Goal: Task Accomplishment & Management: Manage account settings

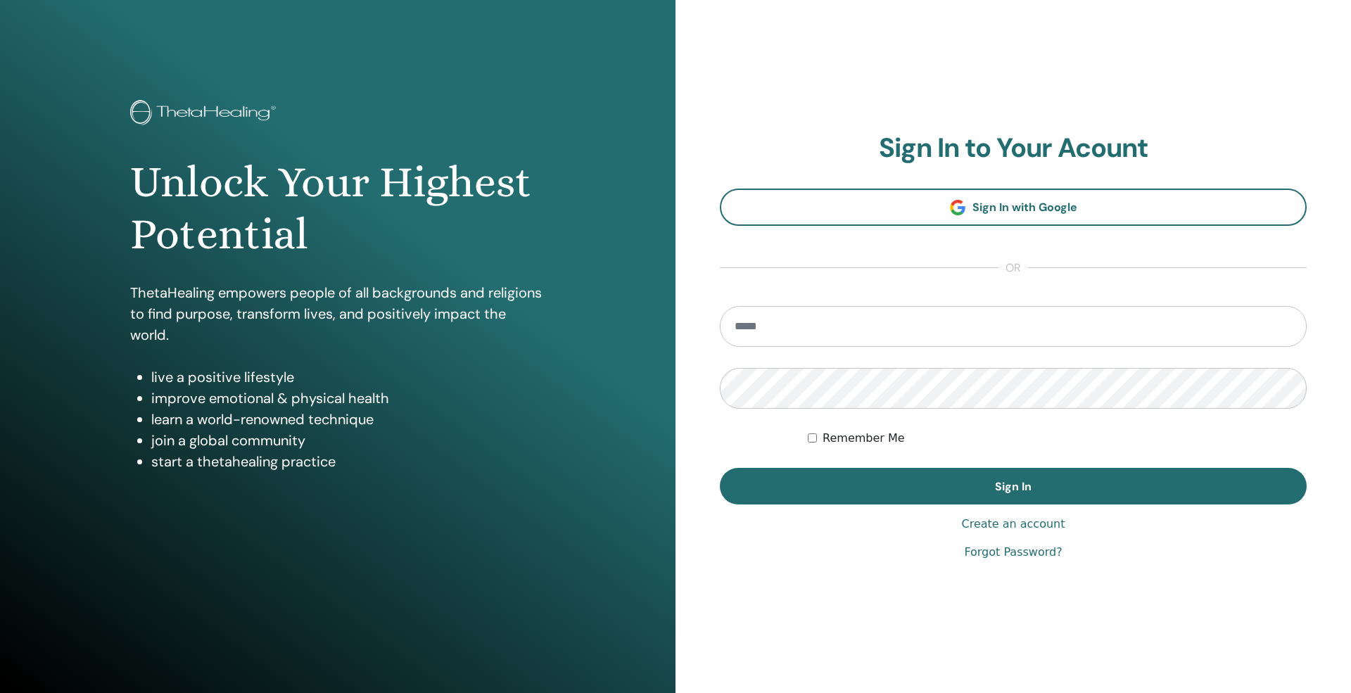
type input "**********"
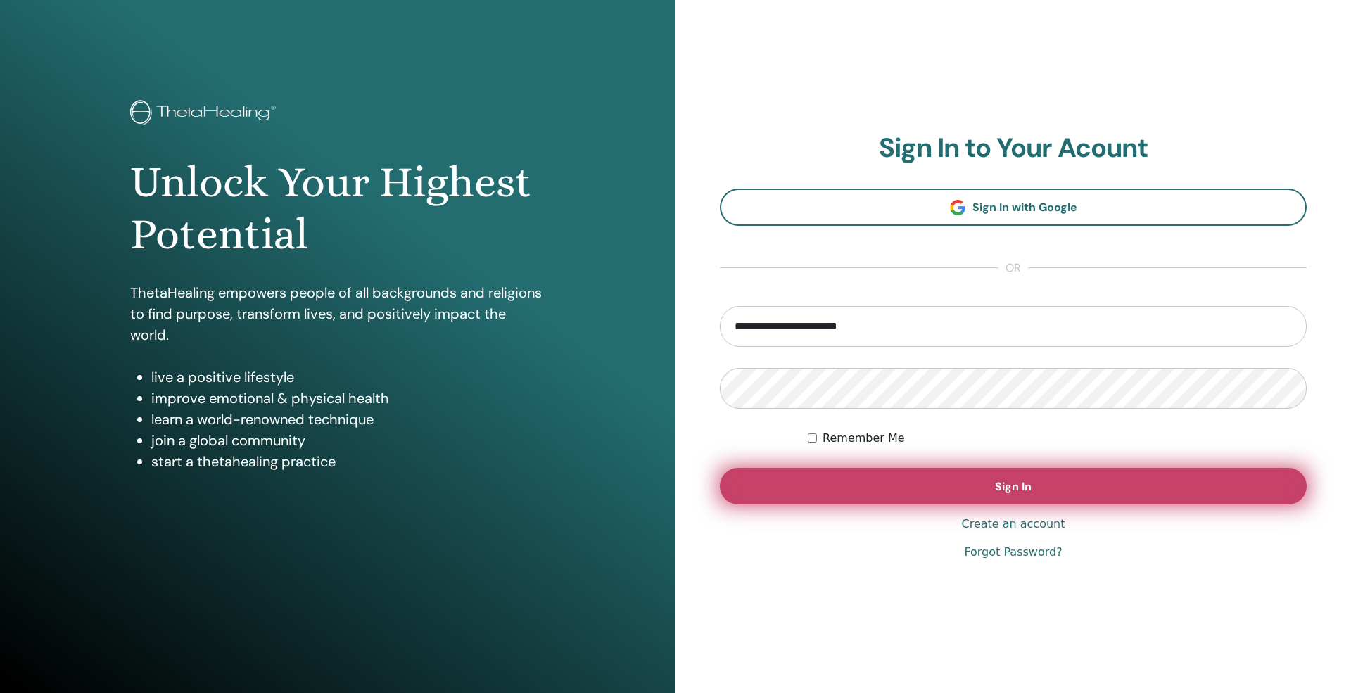
click at [971, 502] on button "Sign In" at bounding box center [1013, 486] width 587 height 37
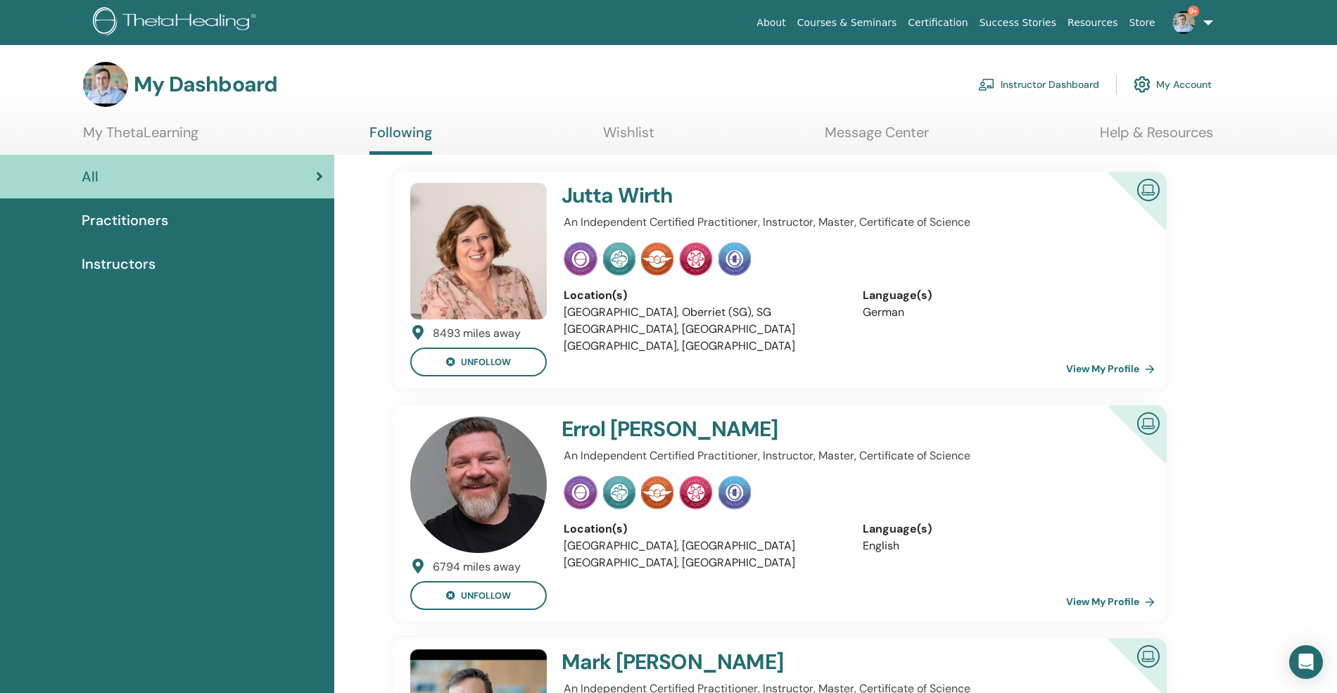
click at [1047, 84] on link "Instructor Dashboard" at bounding box center [1038, 84] width 121 height 31
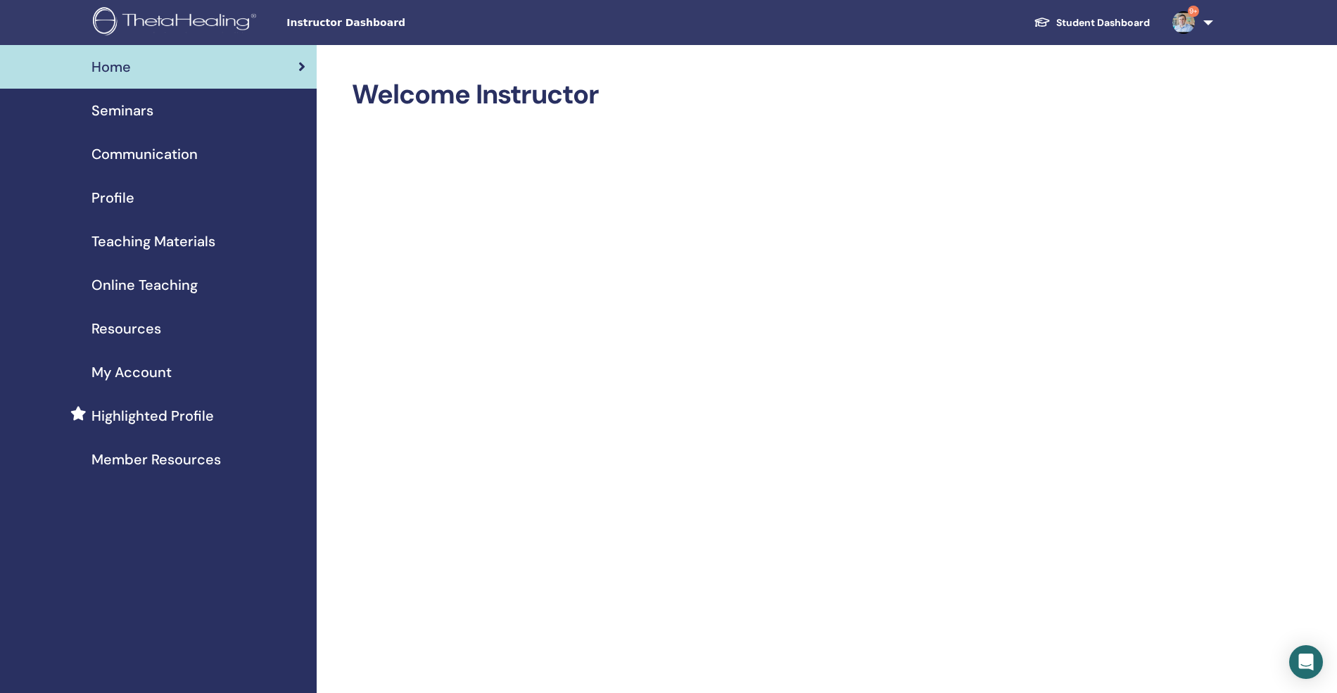
click at [127, 105] on span "Seminars" at bounding box center [122, 110] width 62 height 21
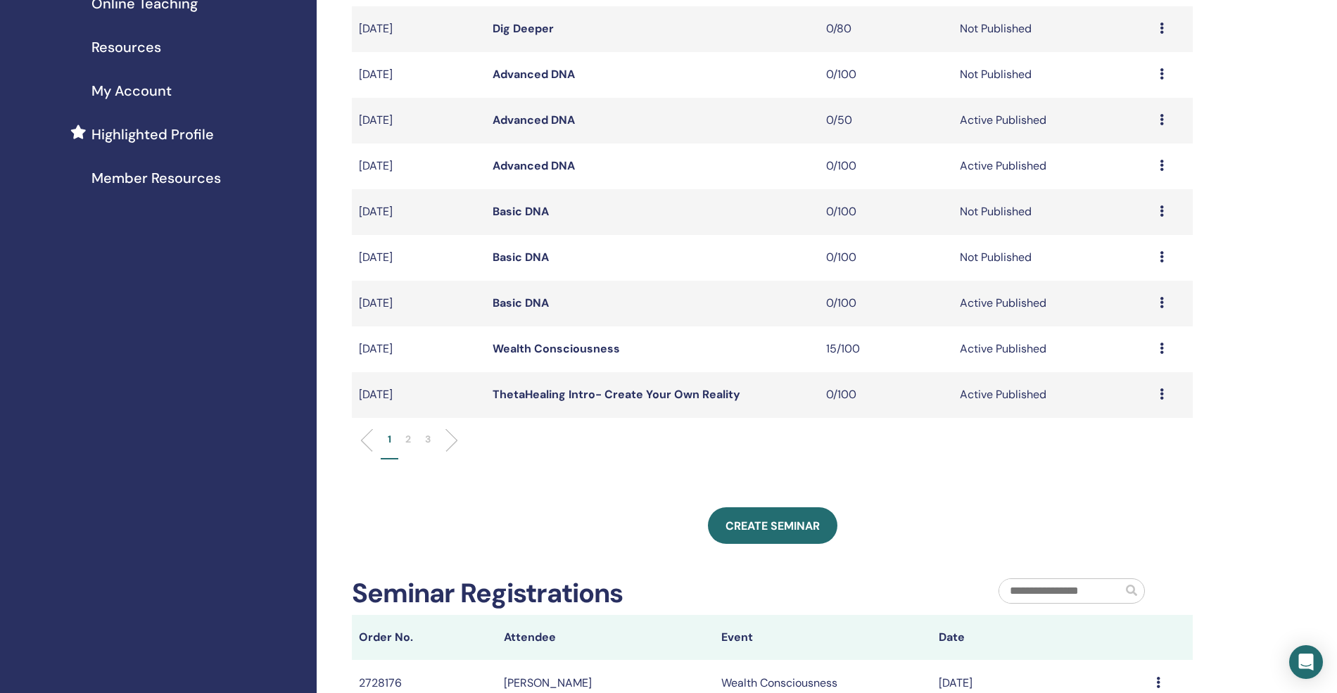
scroll to position [187, 0]
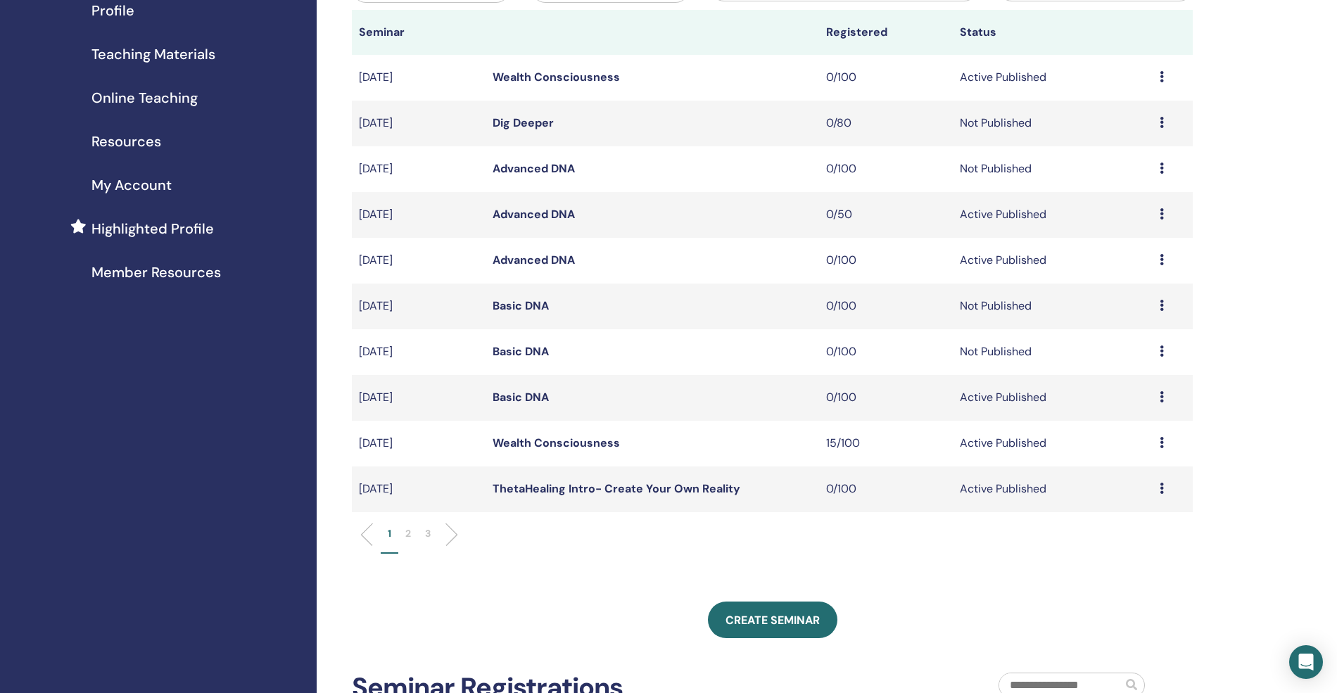
click at [435, 529] on li "3" at bounding box center [428, 539] width 20 height 27
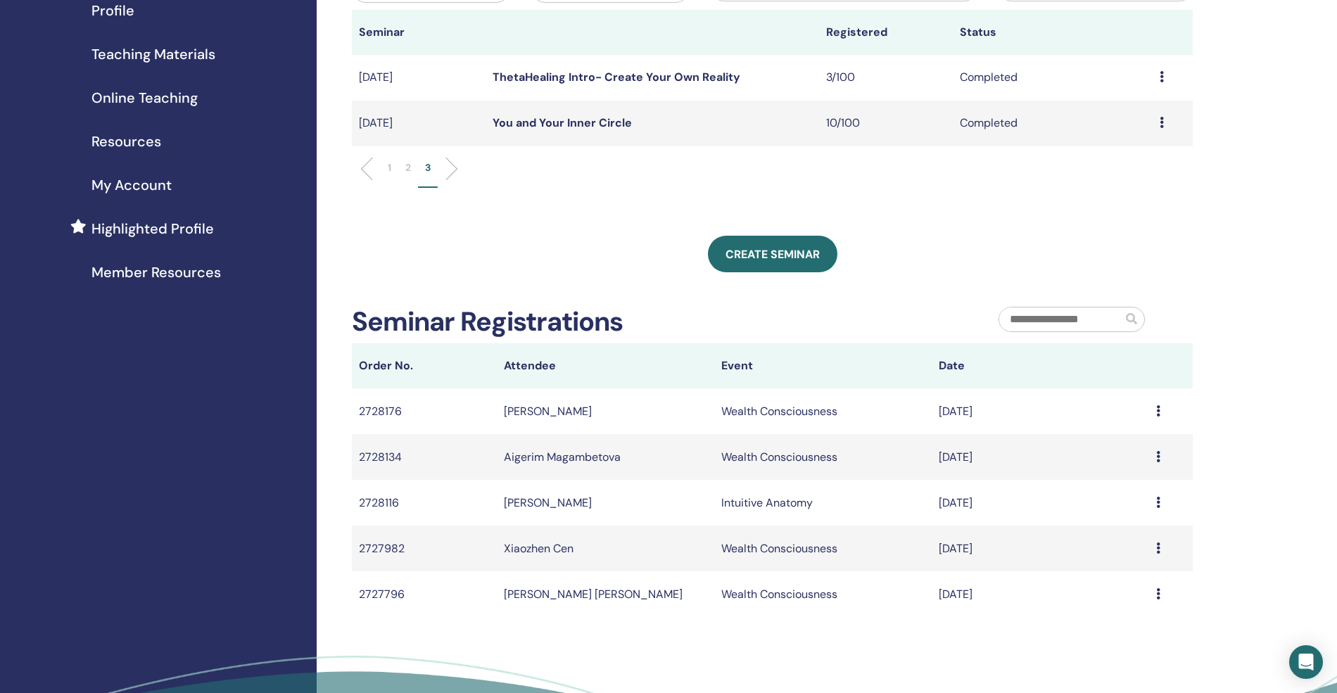
click at [372, 167] on li at bounding box center [372, 169] width 24 height 24
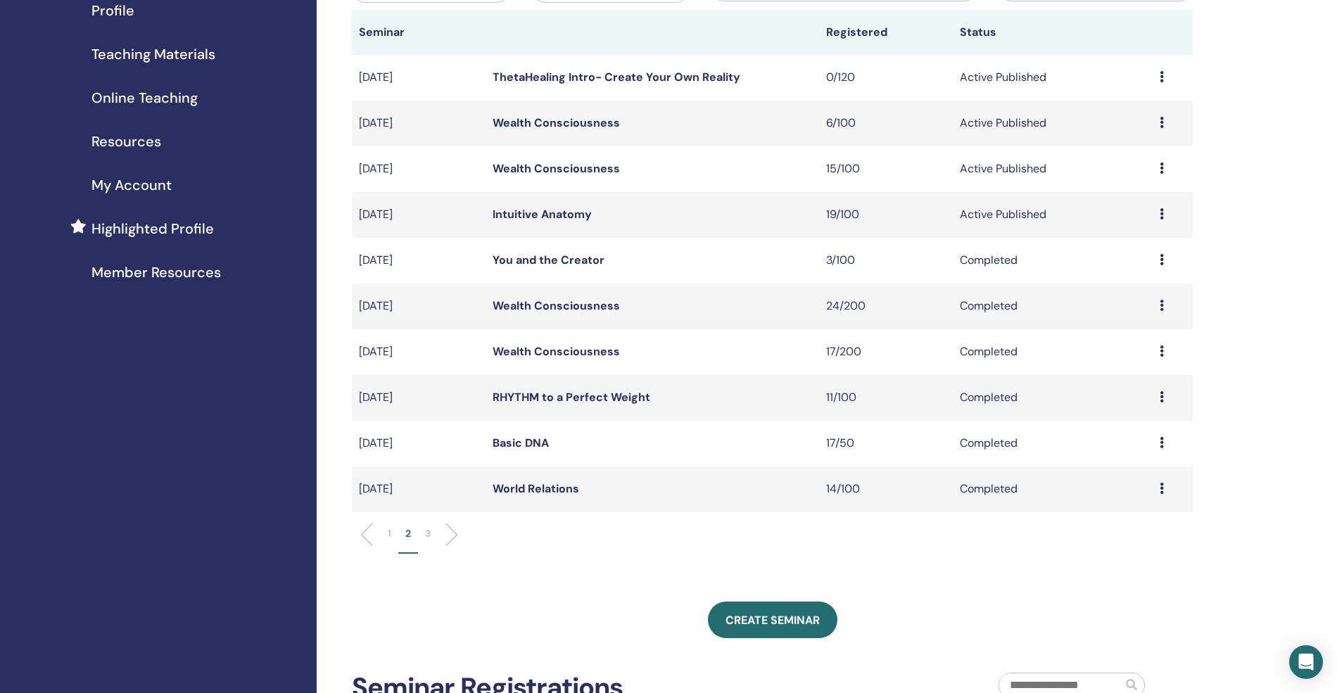
click at [564, 214] on link "Intuitive Anatomy" at bounding box center [542, 214] width 99 height 15
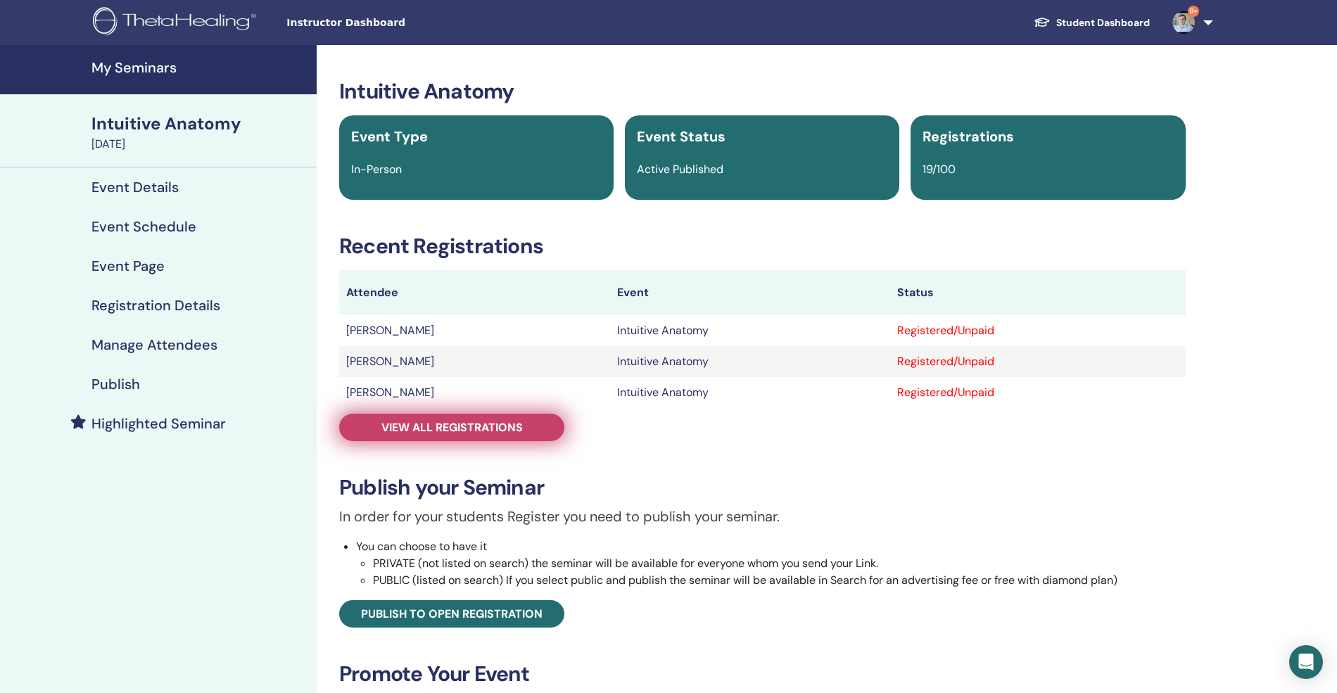
click at [488, 429] on span "View all registrations" at bounding box center [451, 427] width 141 height 15
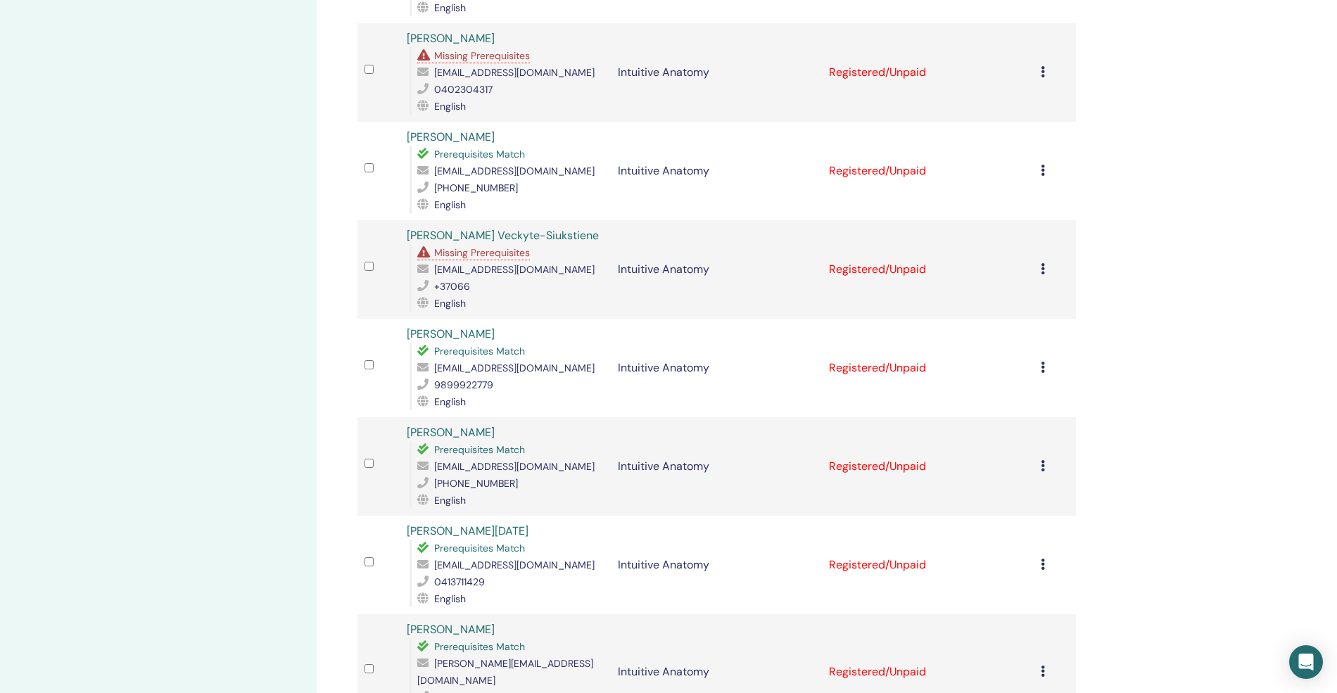
scroll to position [1253, 0]
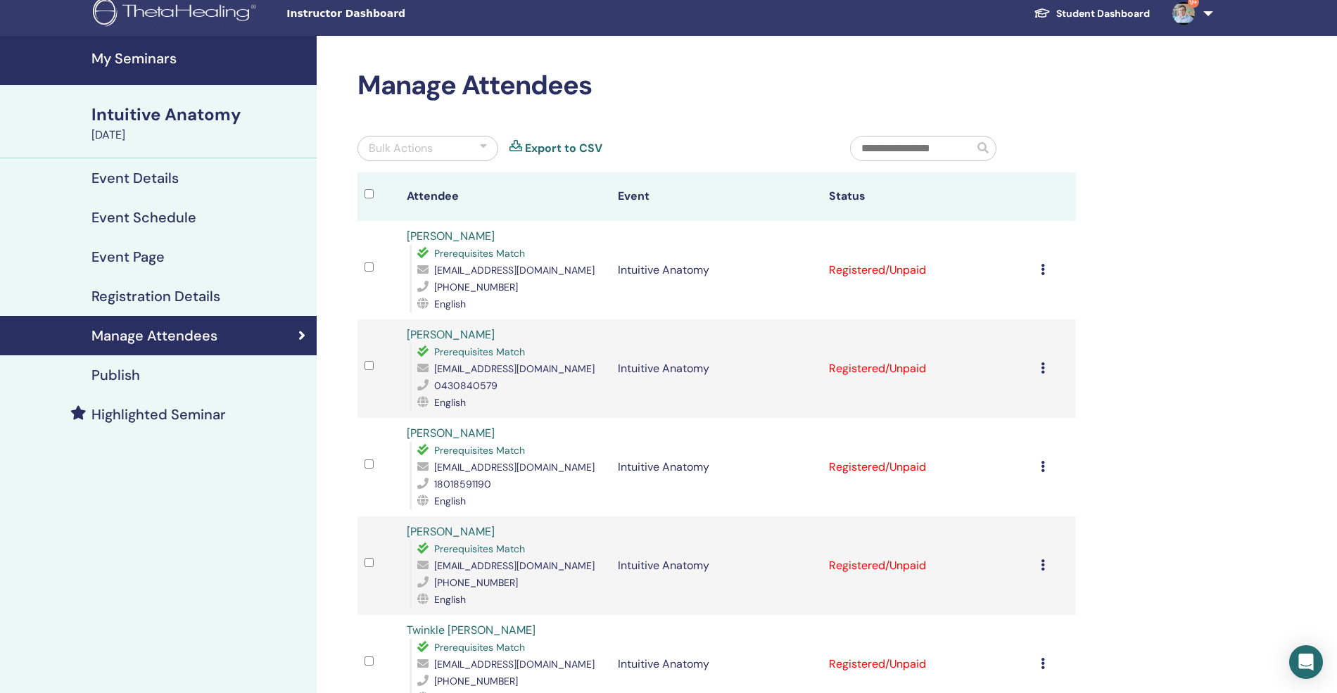
scroll to position [0, 0]
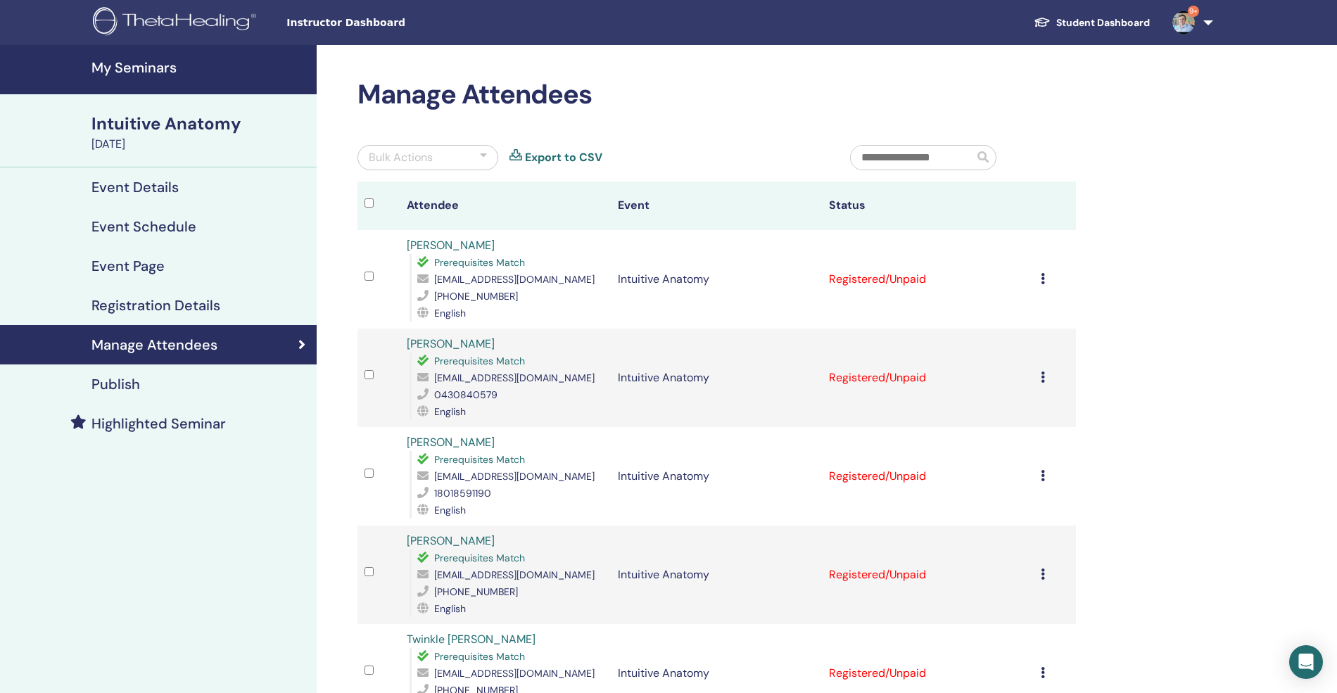
click at [149, 184] on h4 "Event Details" at bounding box center [134, 187] width 87 height 17
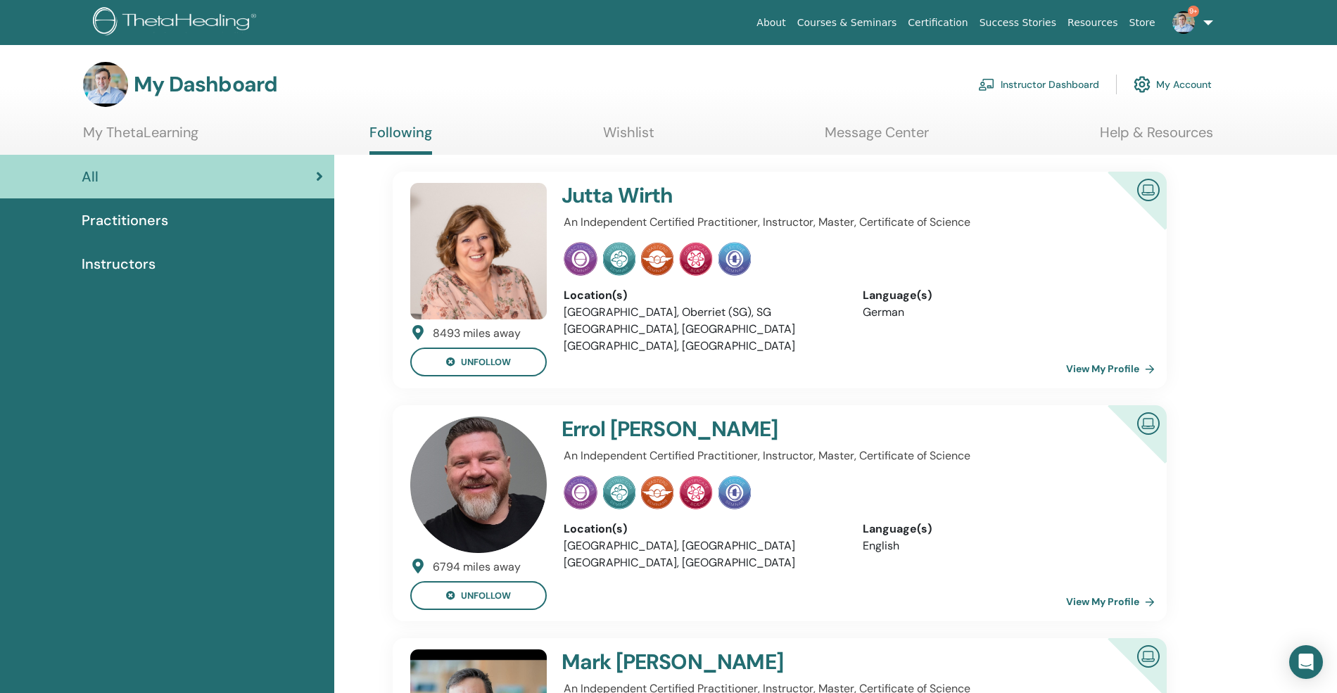
click at [1034, 76] on link "Instructor Dashboard" at bounding box center [1038, 84] width 121 height 31
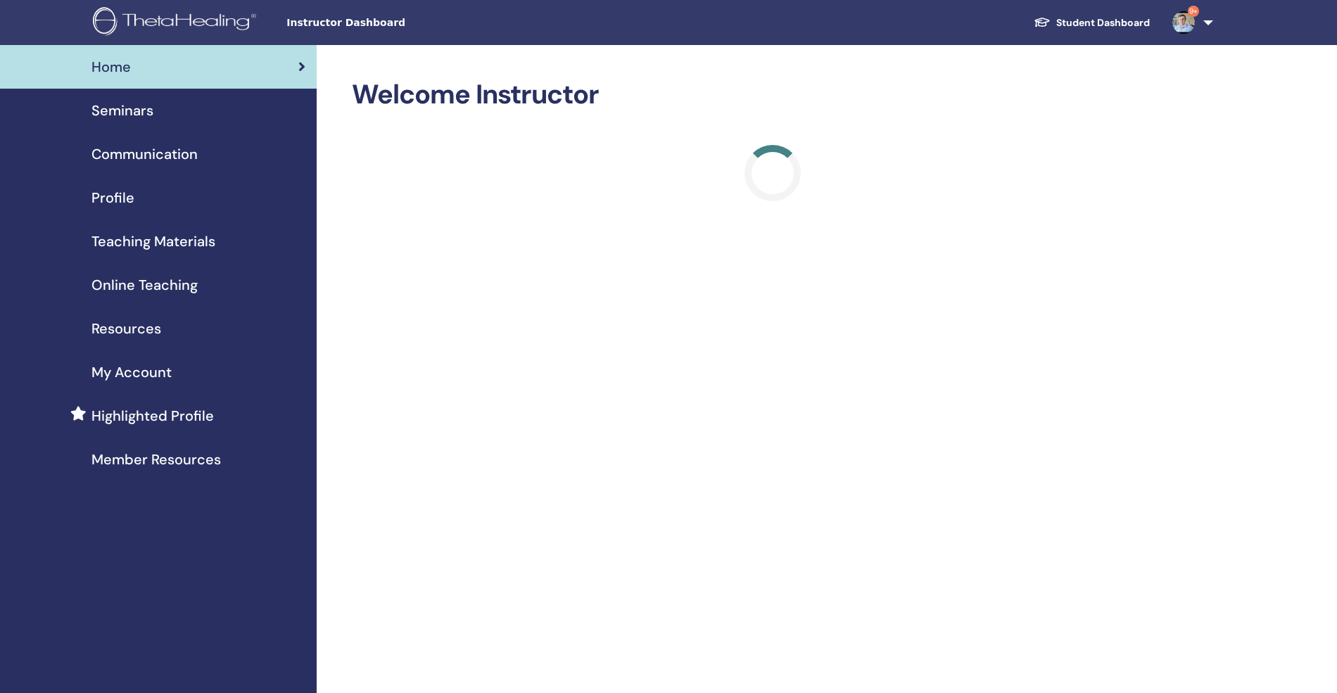
click at [127, 117] on span "Seminars" at bounding box center [122, 110] width 62 height 21
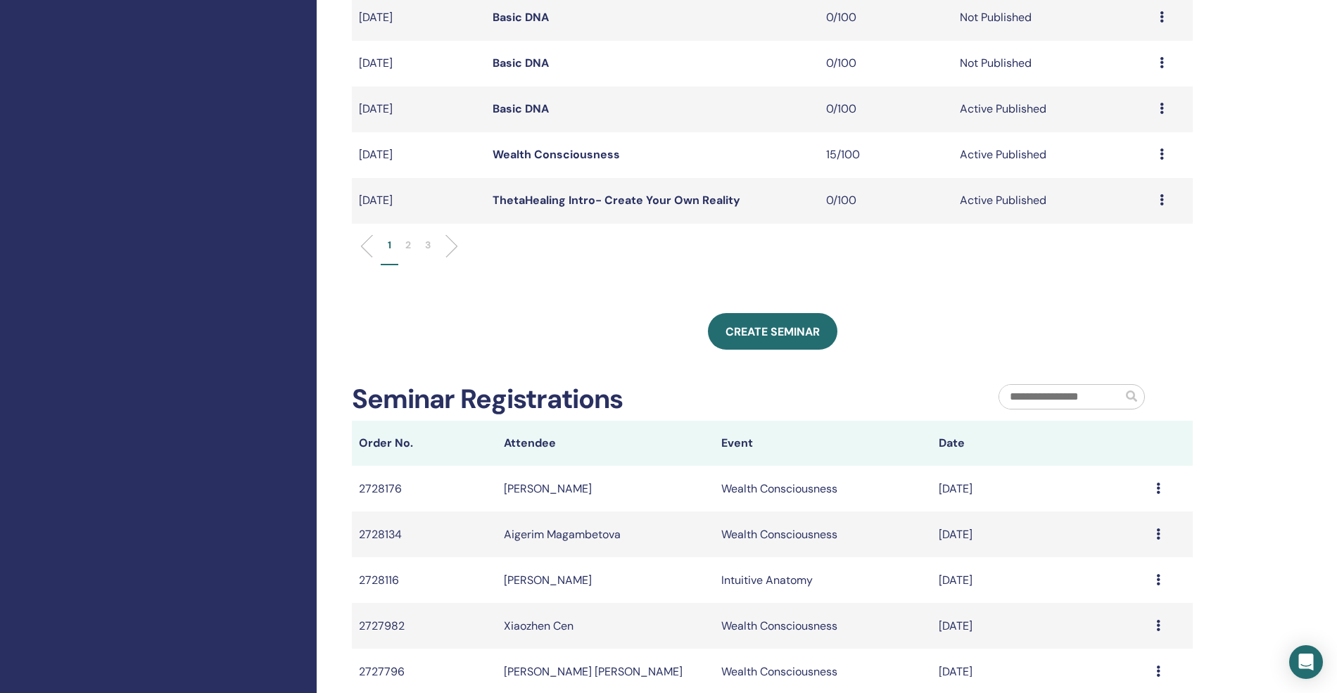
scroll to position [375, 0]
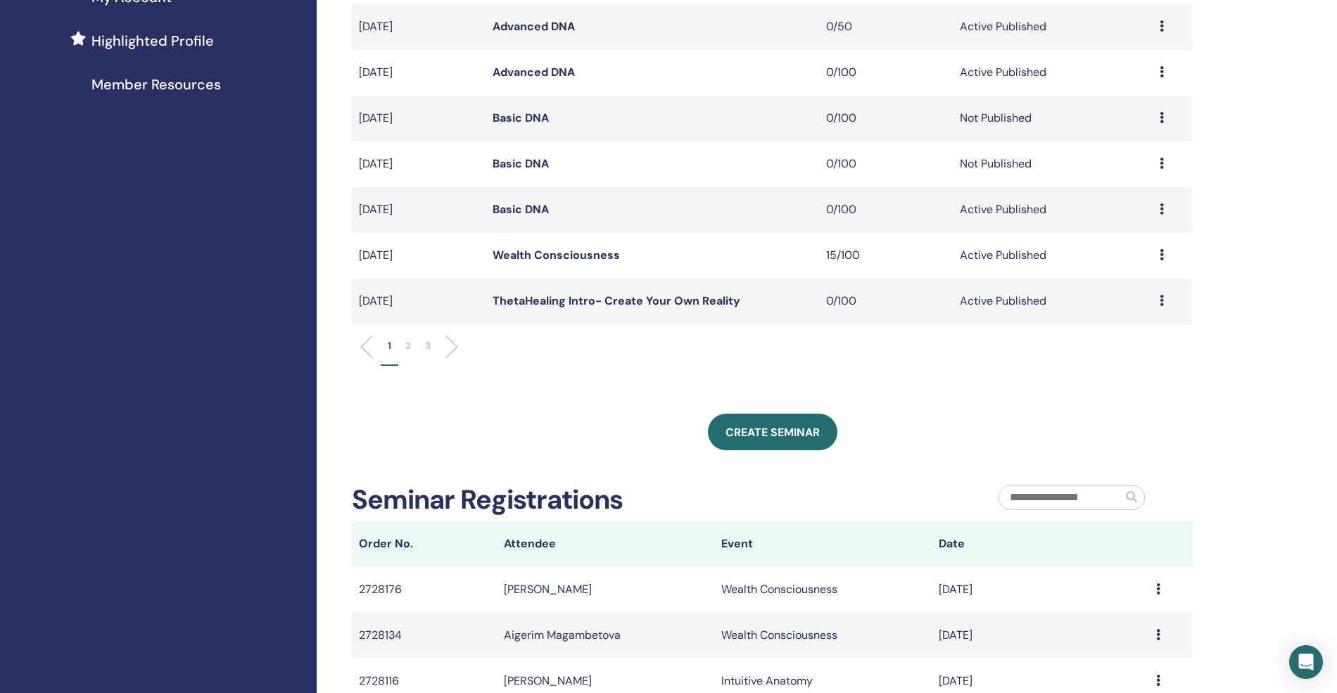
click at [446, 350] on li at bounding box center [446, 347] width 24 height 24
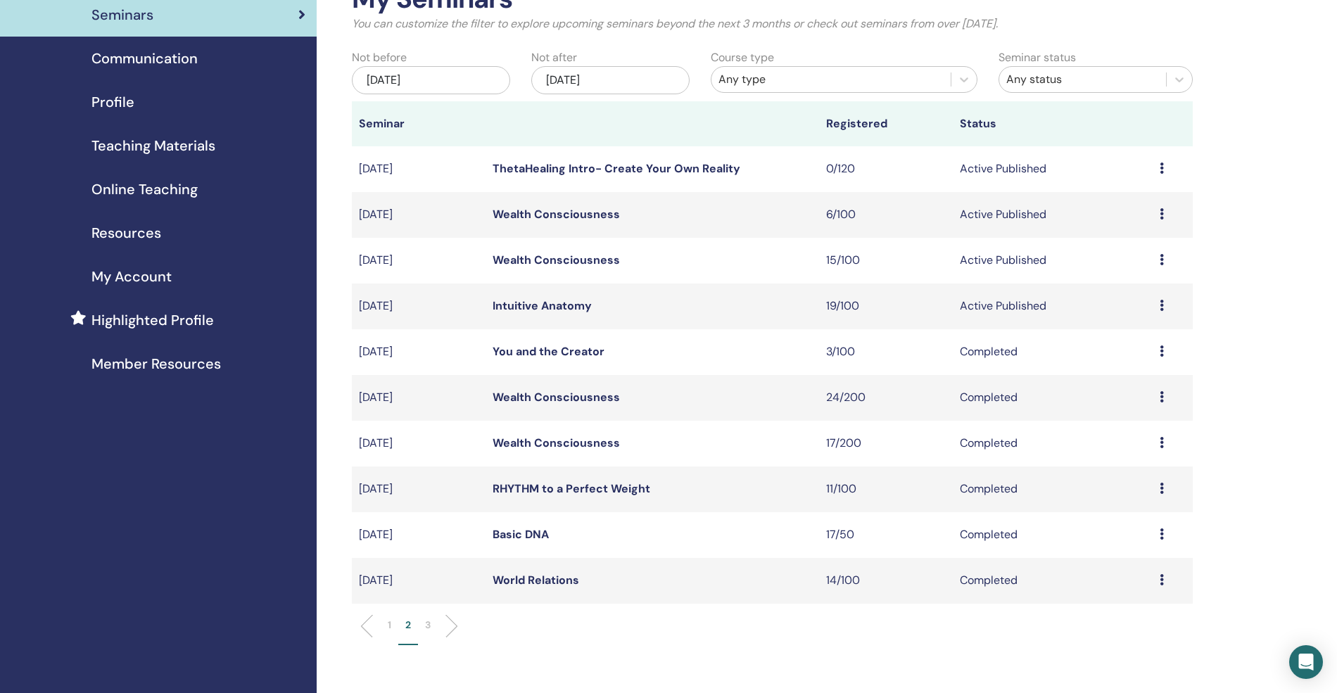
scroll to position [94, 0]
click at [448, 629] on li at bounding box center [446, 628] width 24 height 24
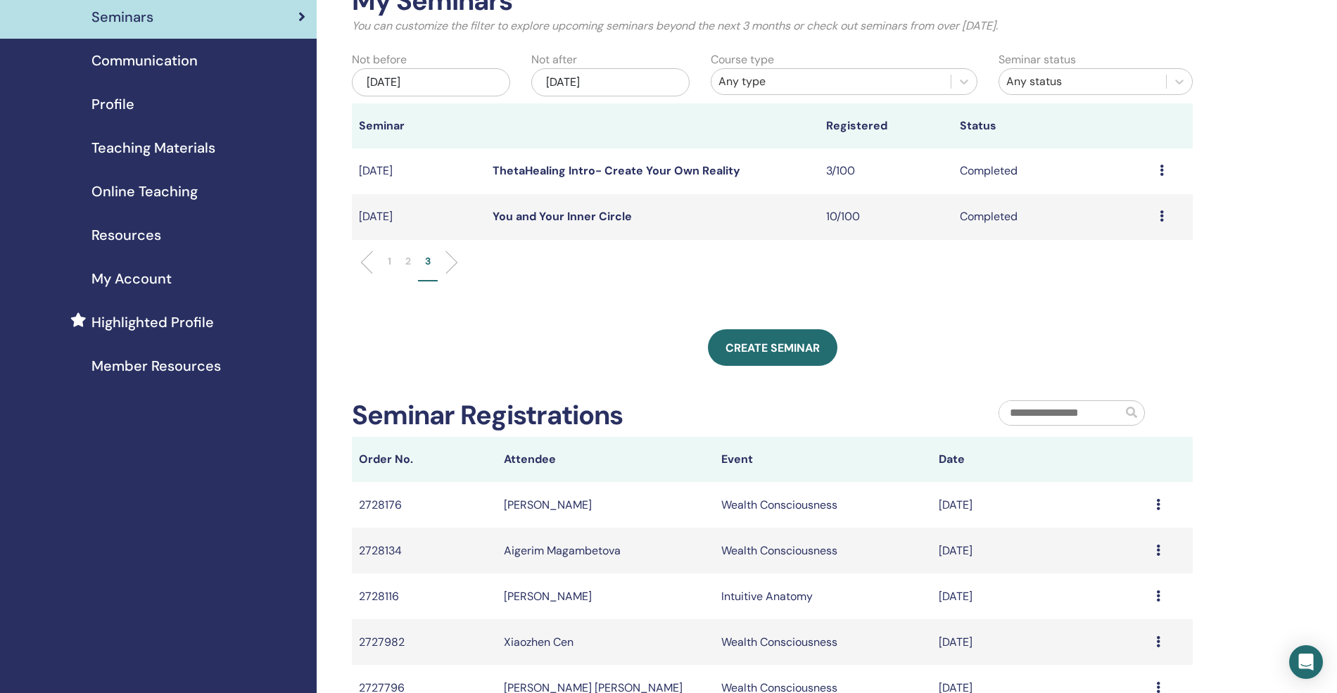
click at [369, 255] on li at bounding box center [372, 263] width 24 height 24
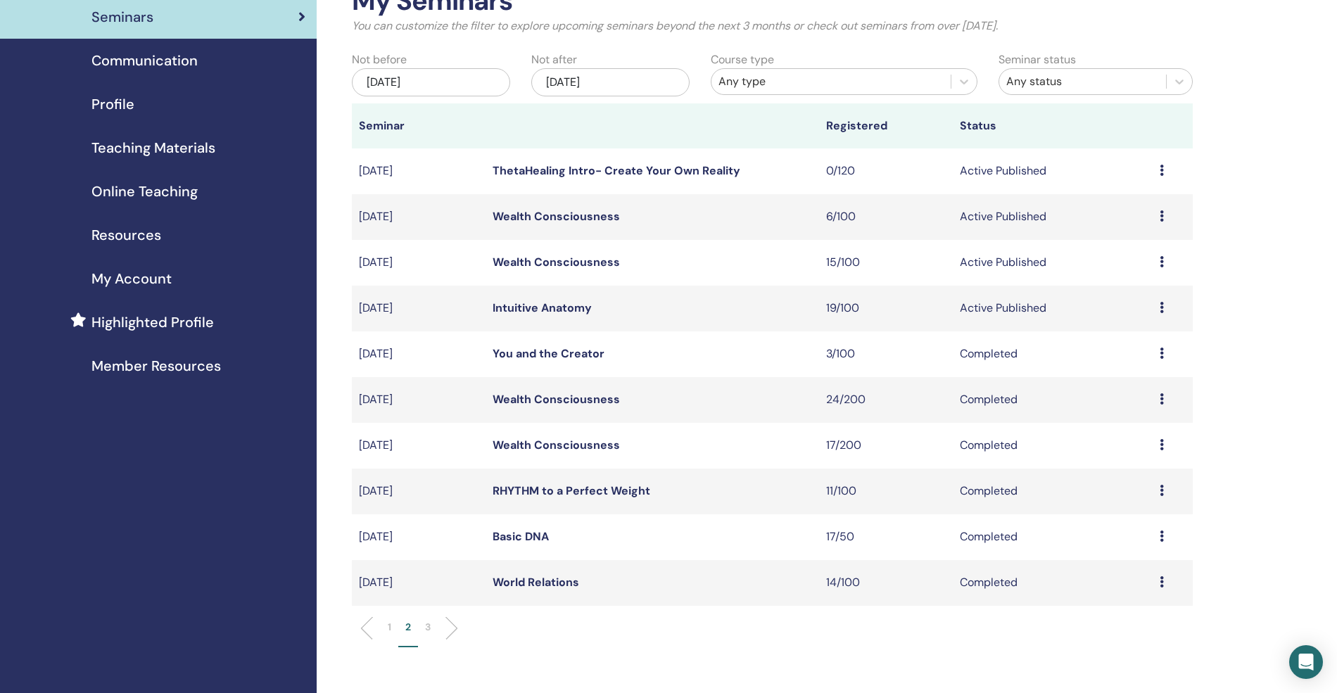
click at [365, 634] on ul "1 2 3" at bounding box center [772, 633] width 817 height 27
click at [366, 631] on li at bounding box center [372, 628] width 24 height 24
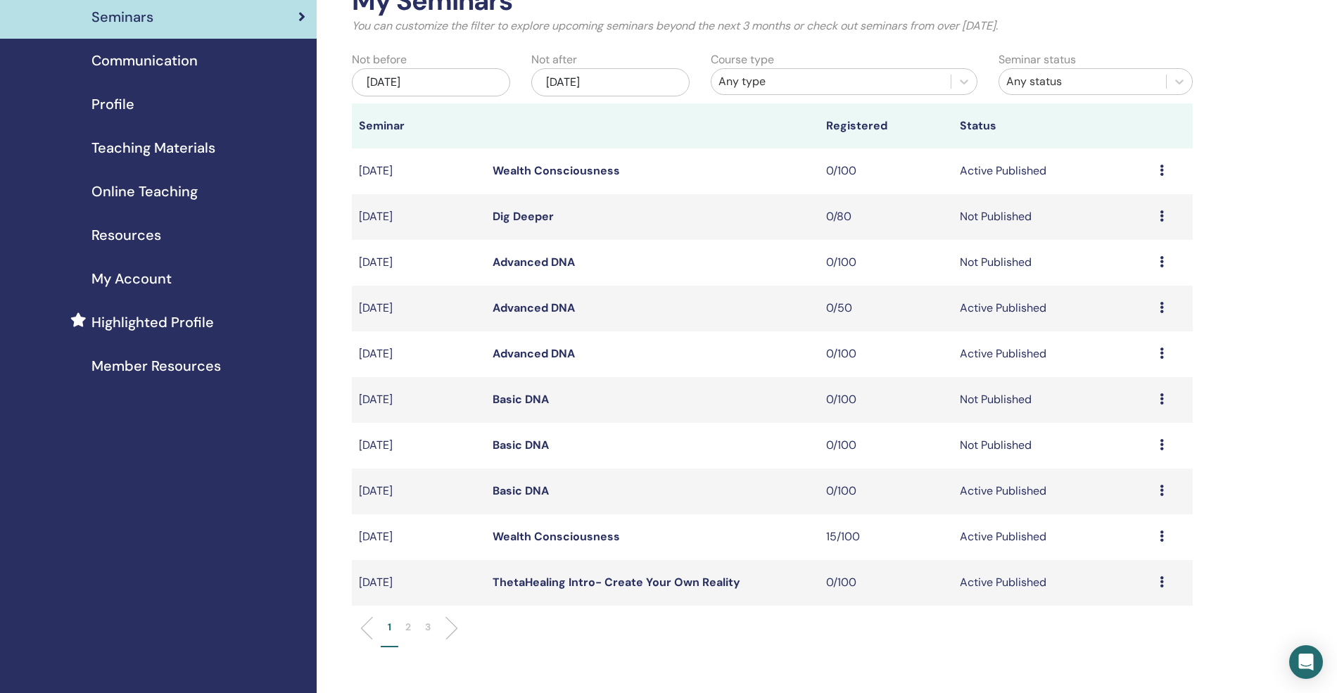
click at [445, 619] on li at bounding box center [446, 628] width 24 height 24
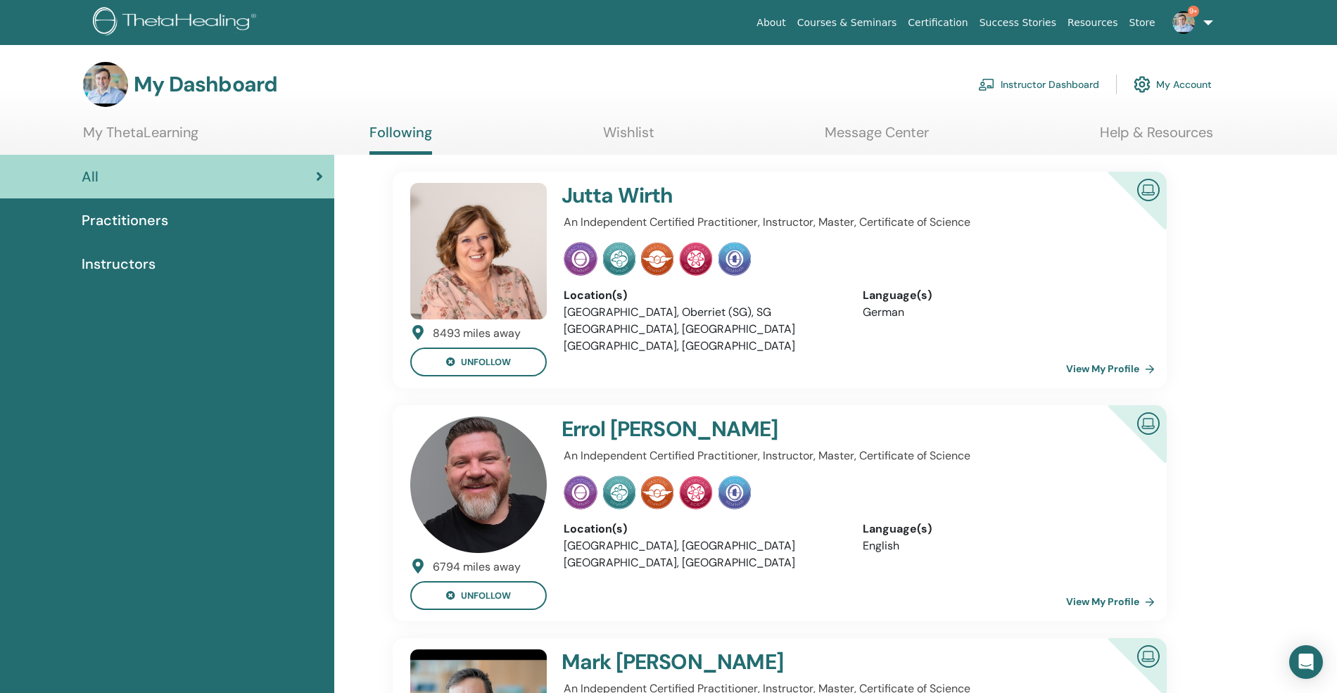
click at [1042, 86] on link "Instructor Dashboard" at bounding box center [1038, 84] width 121 height 31
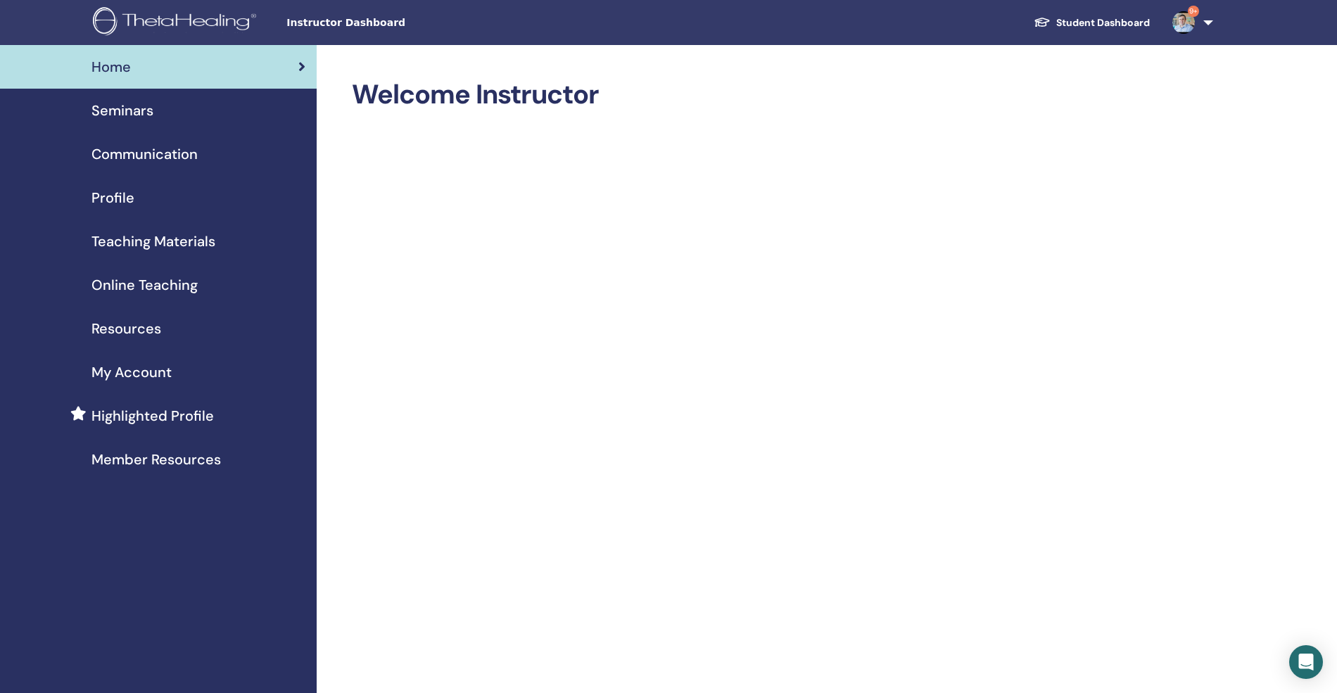
click at [110, 114] on span "Seminars" at bounding box center [122, 110] width 62 height 21
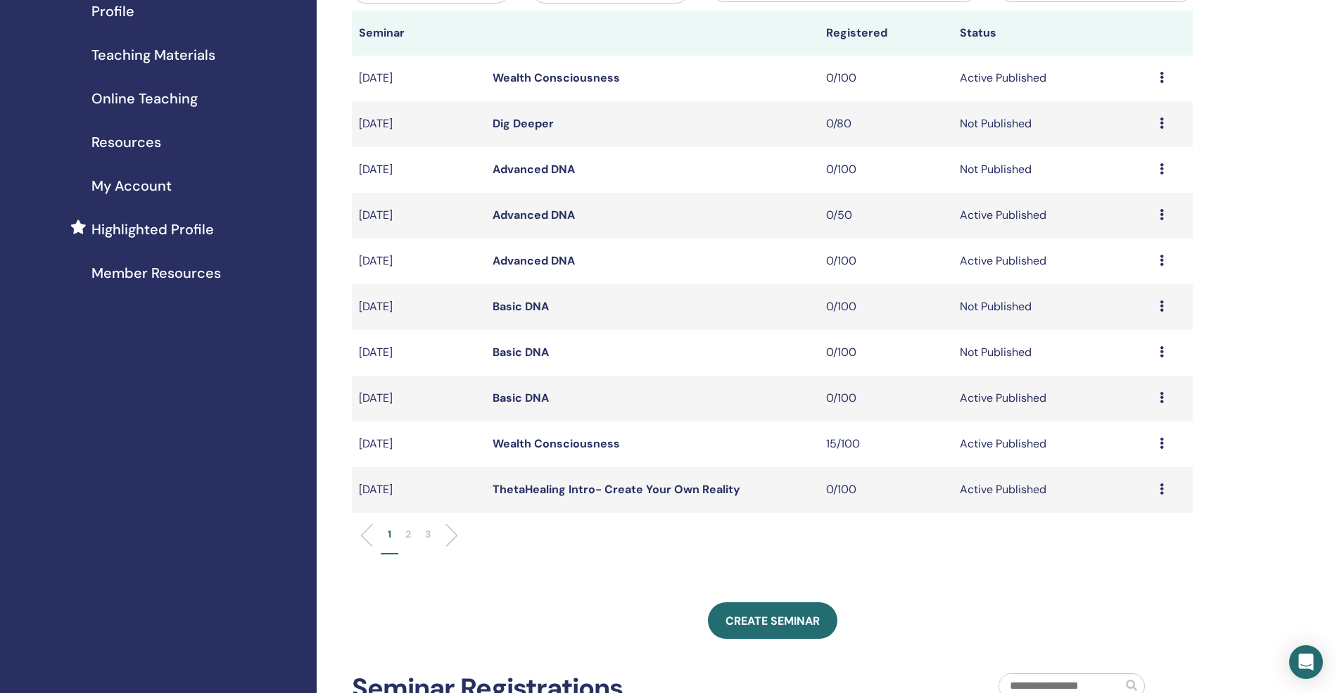
scroll to position [187, 0]
click at [451, 533] on li at bounding box center [446, 535] width 24 height 24
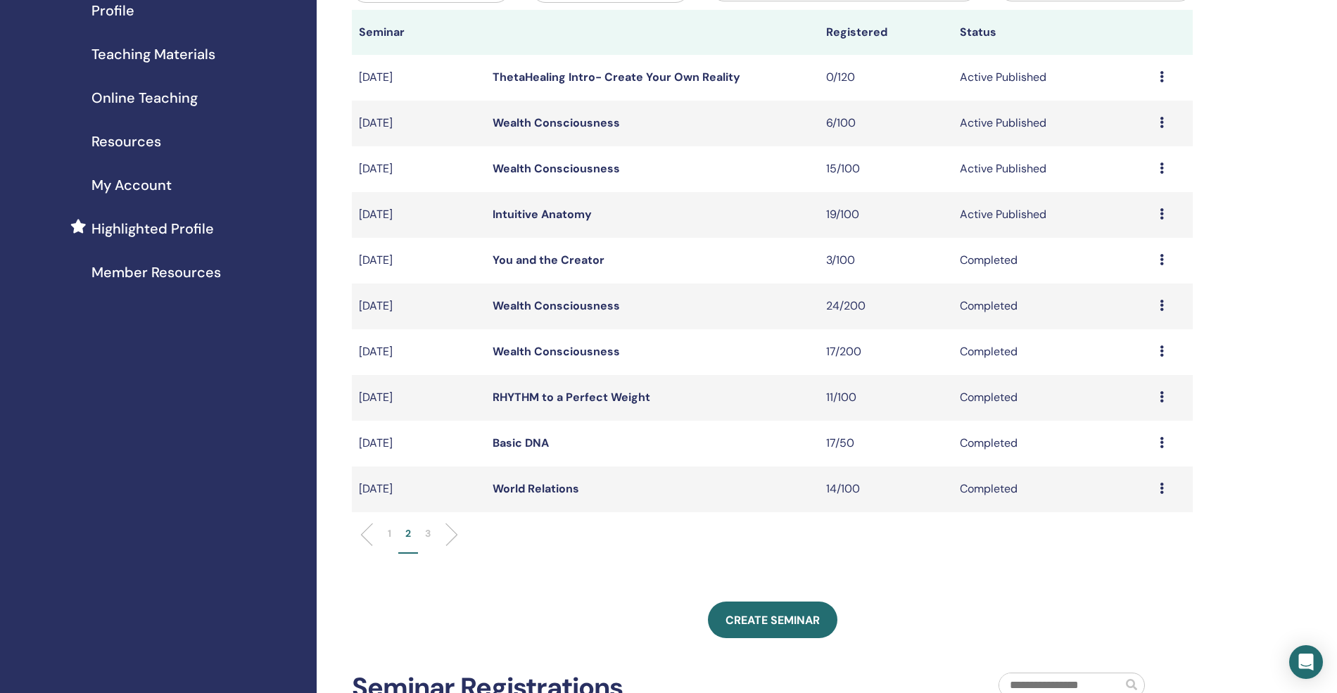
click at [513, 211] on link "Intuitive Anatomy" at bounding box center [542, 214] width 99 height 15
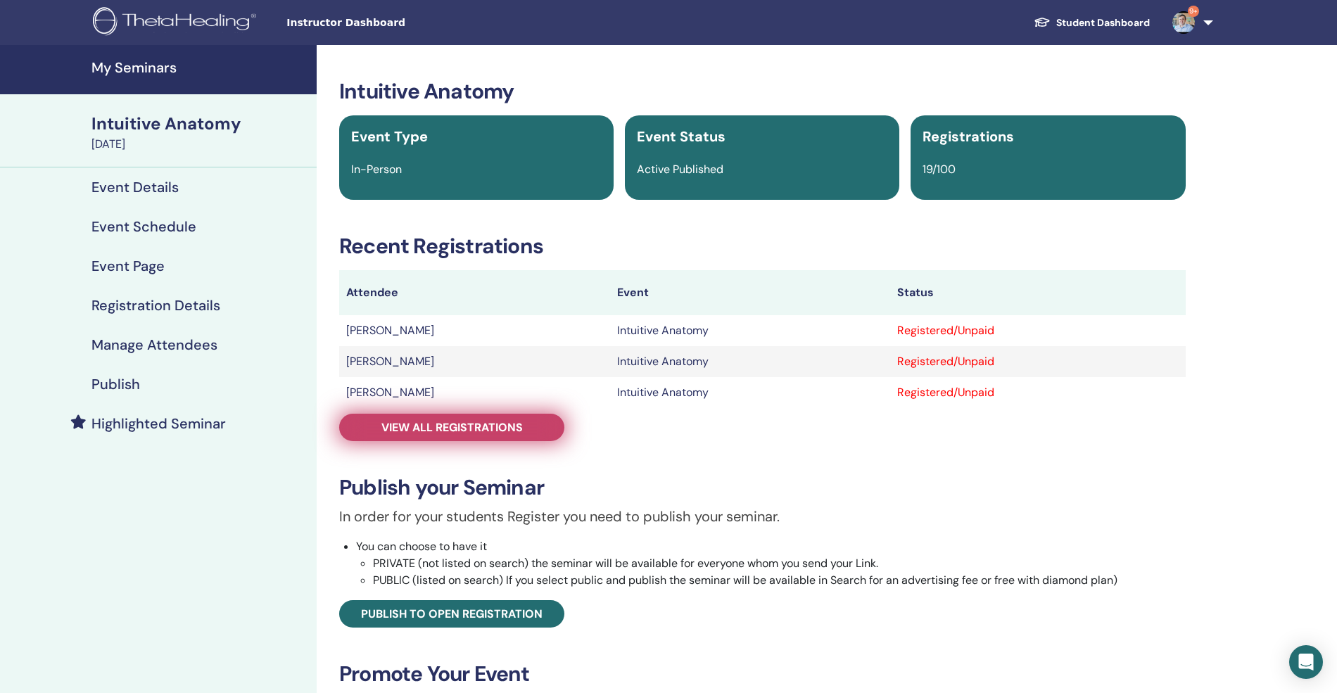
click at [504, 425] on span "View all registrations" at bounding box center [451, 427] width 141 height 15
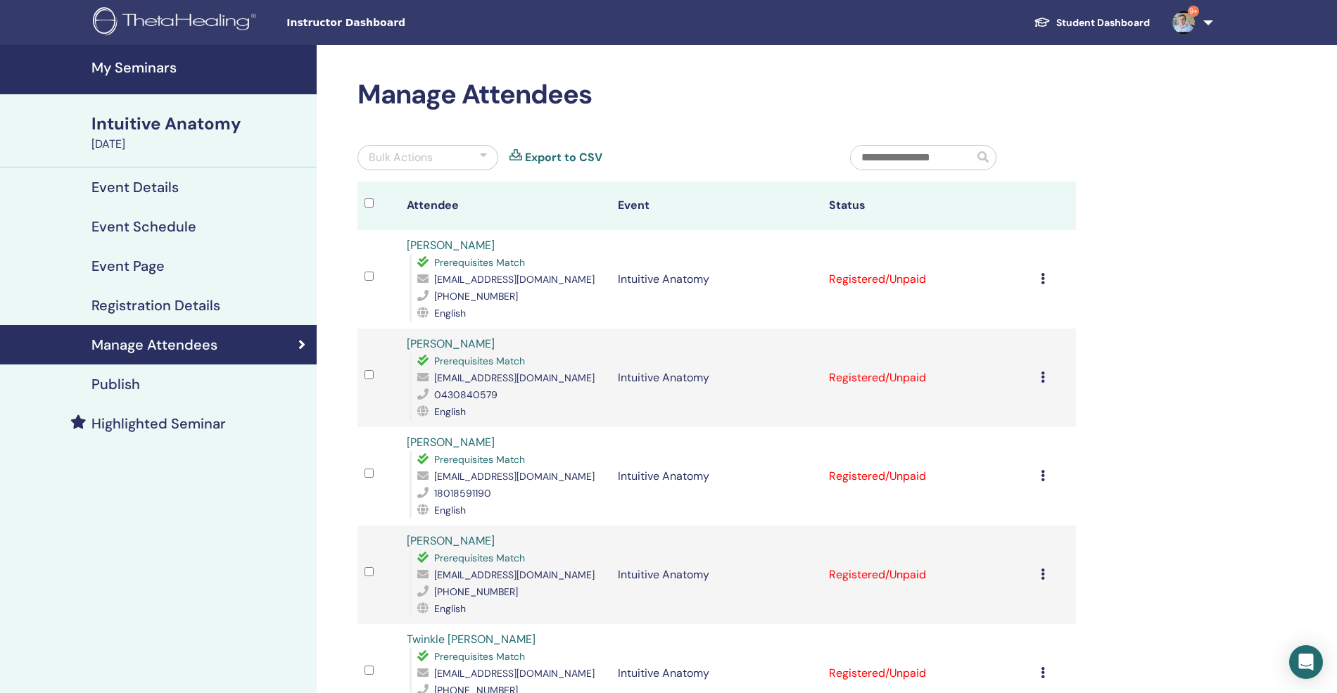
click at [1041, 279] on icon at bounding box center [1043, 278] width 4 height 11
click at [1044, 395] on p "Complete and Certify" at bounding box center [1023, 396] width 111 height 17
click at [1043, 379] on icon at bounding box center [1043, 377] width 4 height 11
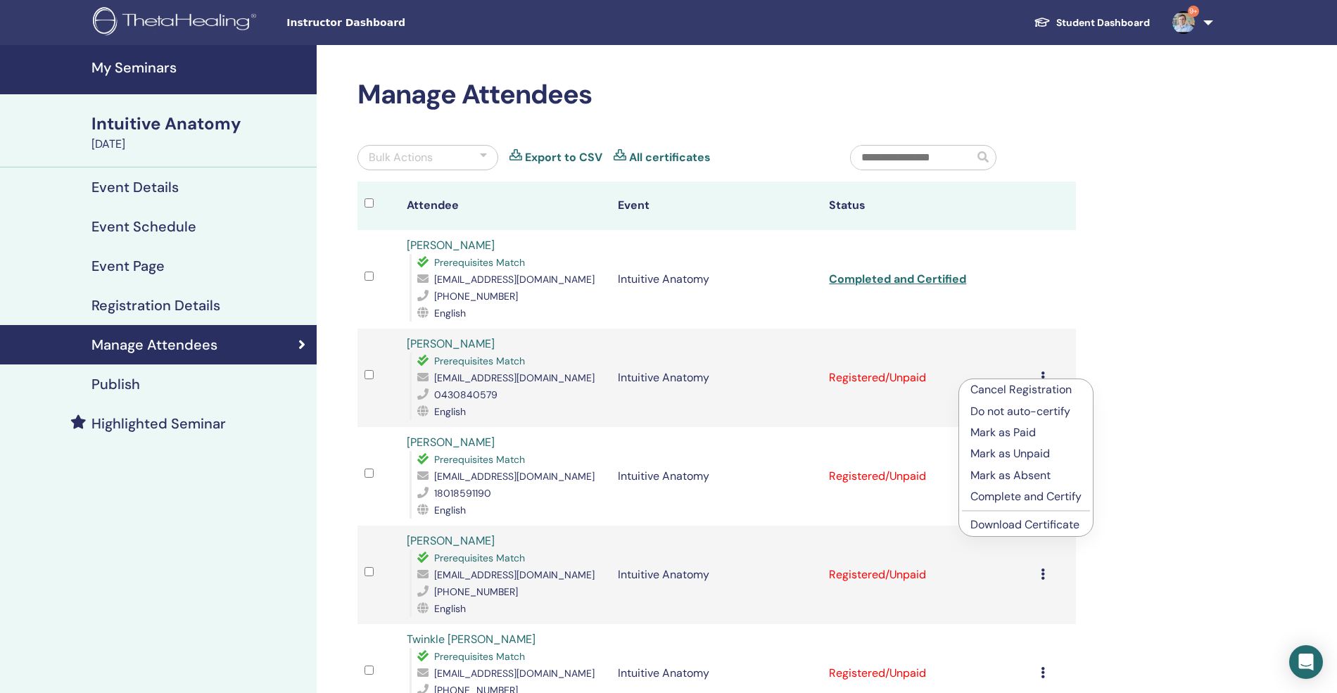
click at [1025, 498] on p "Complete and Certify" at bounding box center [1025, 496] width 111 height 17
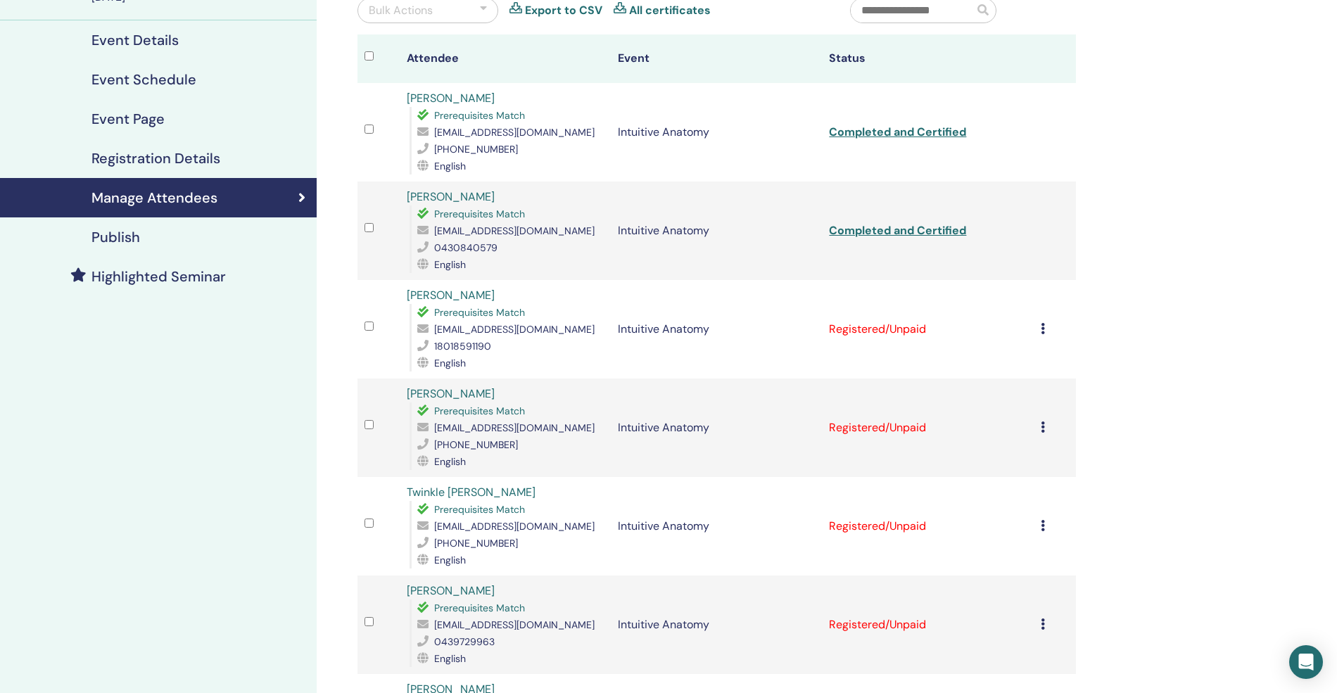
scroll to position [187, 0]
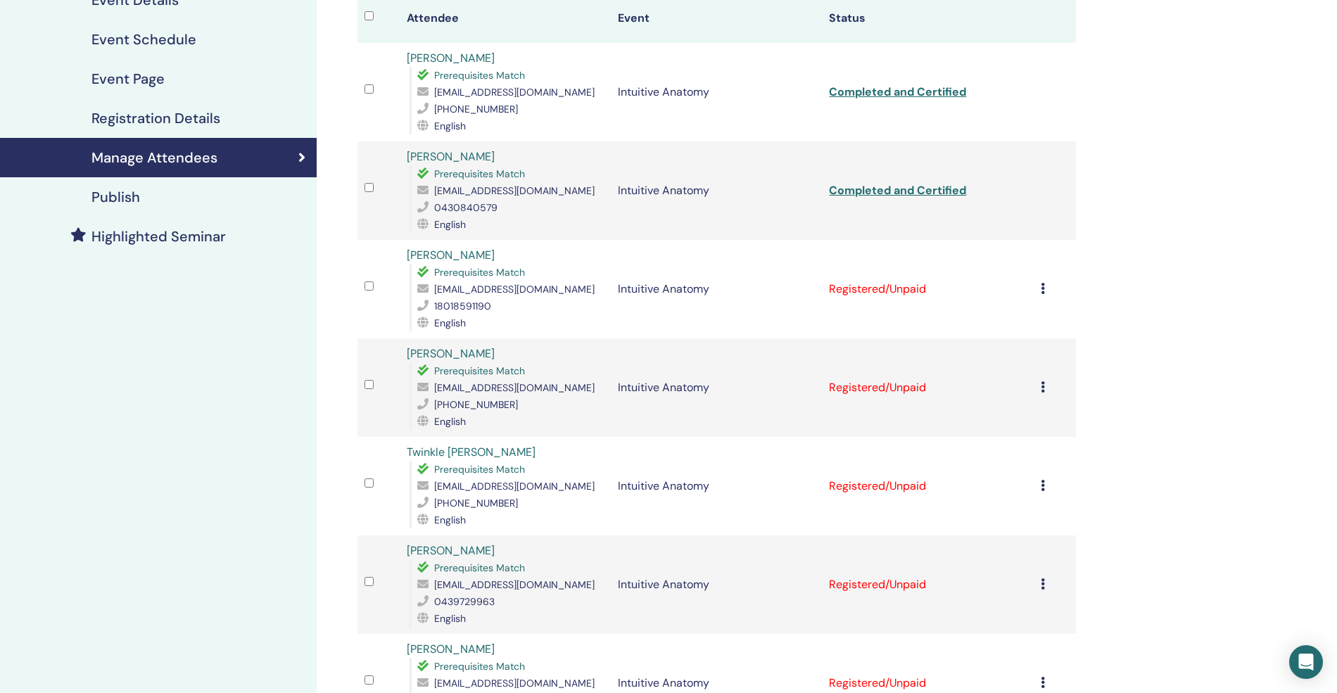
click at [1039, 277] on td "Cancel Registration Do not auto-certify Mark as Paid Mark as Unpaid Mark as Abs…" at bounding box center [1055, 289] width 42 height 99
click at [1039, 291] on td "Cancel Registration Do not auto-certify Mark as Paid Mark as Unpaid Mark as Abs…" at bounding box center [1055, 289] width 42 height 99
click at [1041, 290] on icon at bounding box center [1043, 288] width 4 height 11
click at [1026, 406] on p "Complete and Certify" at bounding box center [1022, 408] width 111 height 17
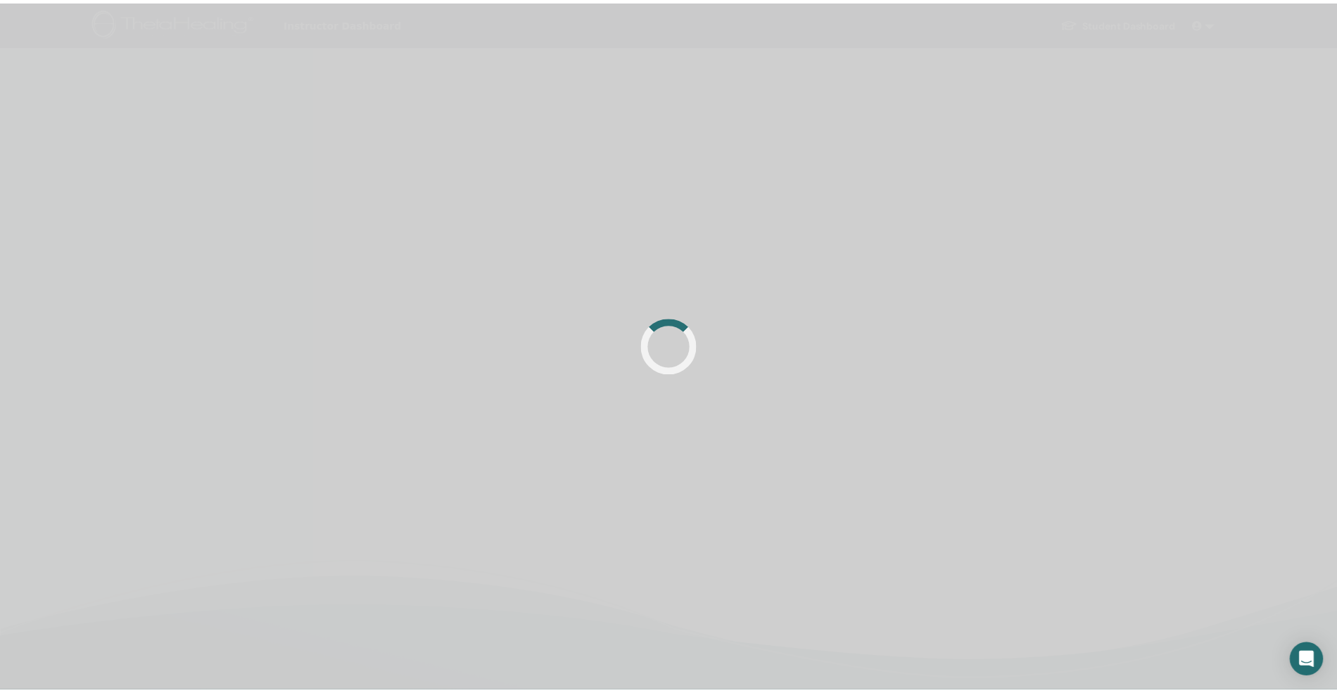
scroll to position [187, 0]
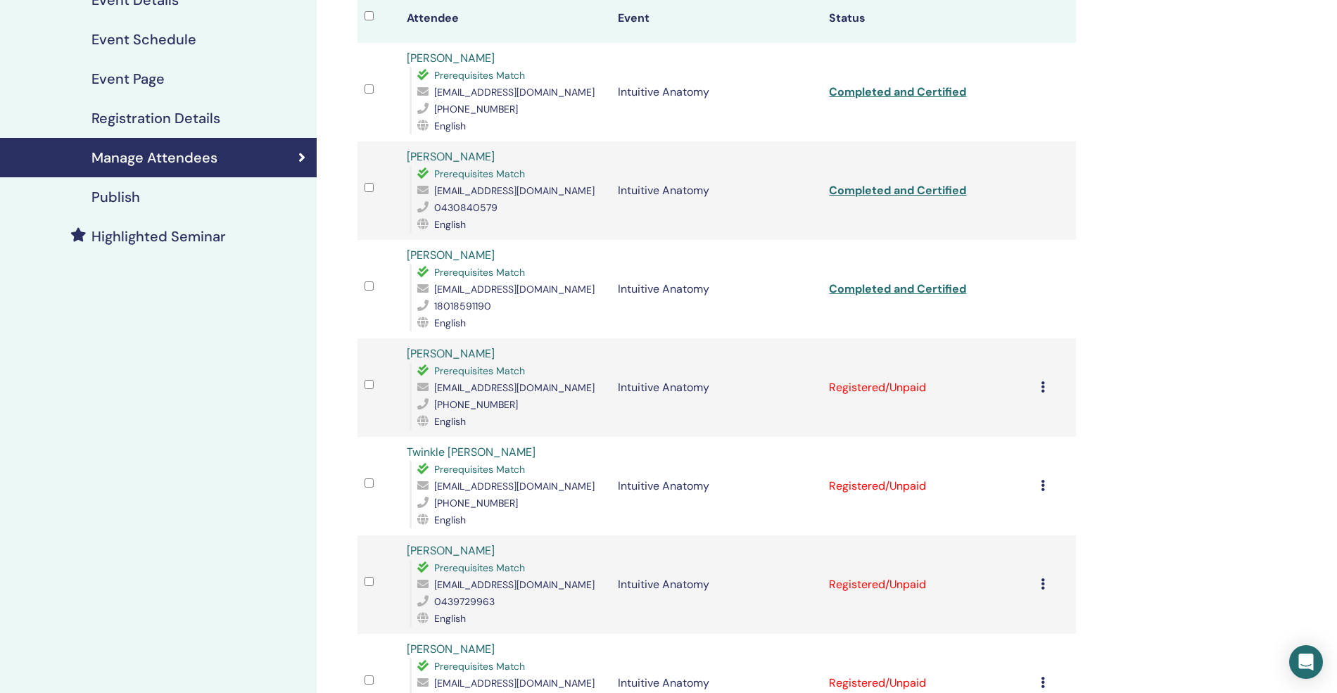
click at [1044, 386] on icon at bounding box center [1043, 386] width 4 height 11
click at [1034, 505] on p "Complete and Certify" at bounding box center [1027, 503] width 111 height 17
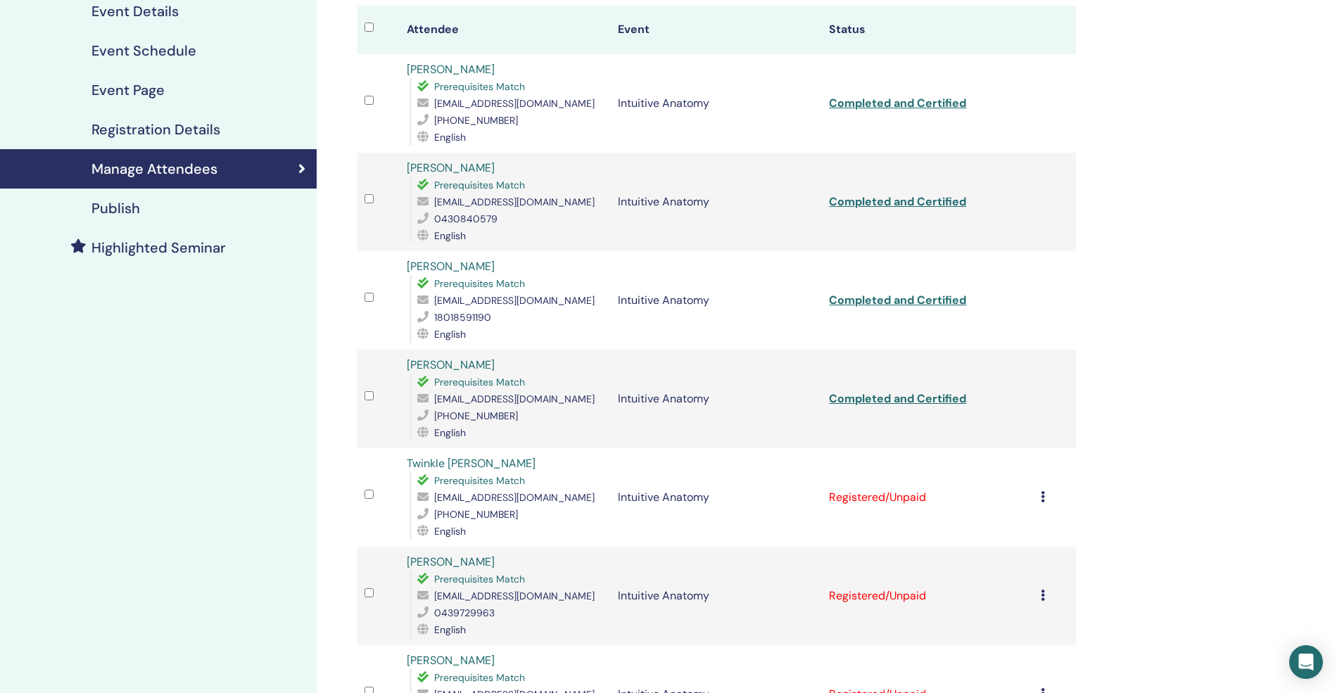
scroll to position [281, 0]
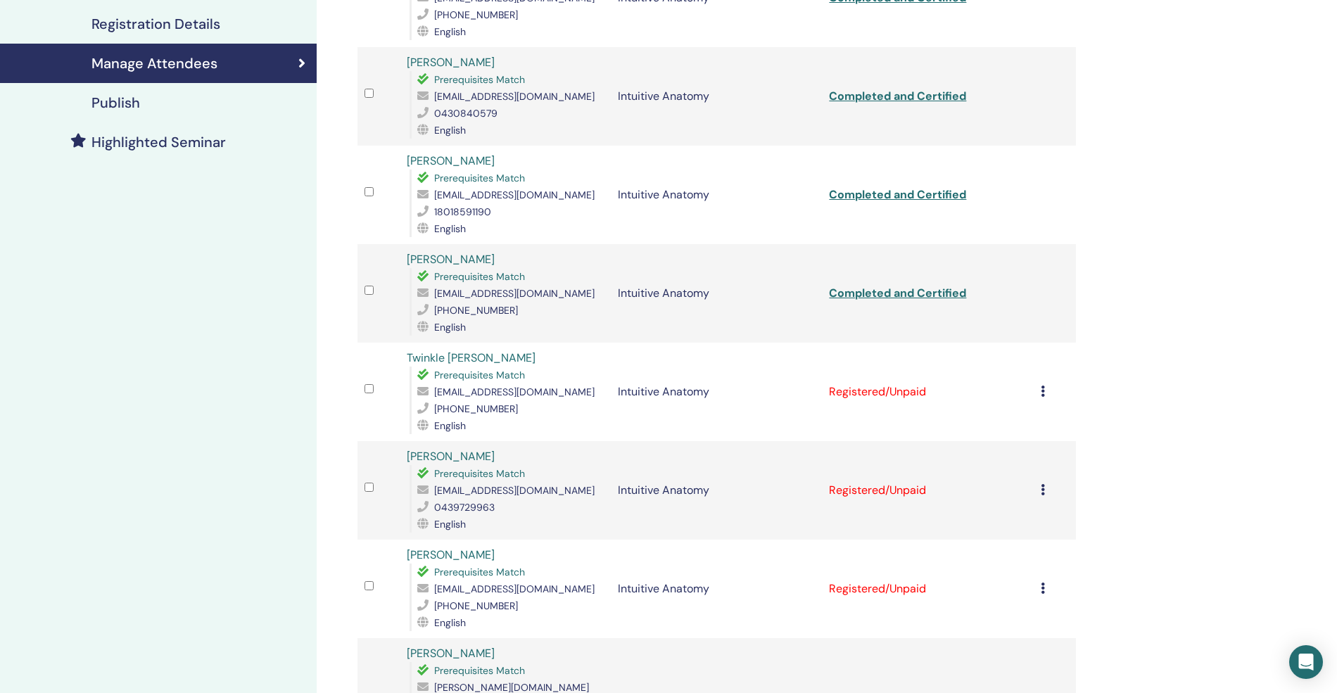
click at [1037, 389] on td "Cancel Registration Do not auto-certify Mark as Paid Mark as Unpaid Mark as Abs…" at bounding box center [1055, 392] width 42 height 99
click at [1039, 390] on td "Cancel Registration Do not auto-certify Mark as Paid Mark as Unpaid Mark as Abs…" at bounding box center [1055, 392] width 42 height 99
click at [1043, 390] on icon at bounding box center [1043, 391] width 4 height 11
click at [1028, 507] on p "Complete and Certify" at bounding box center [1025, 508] width 111 height 17
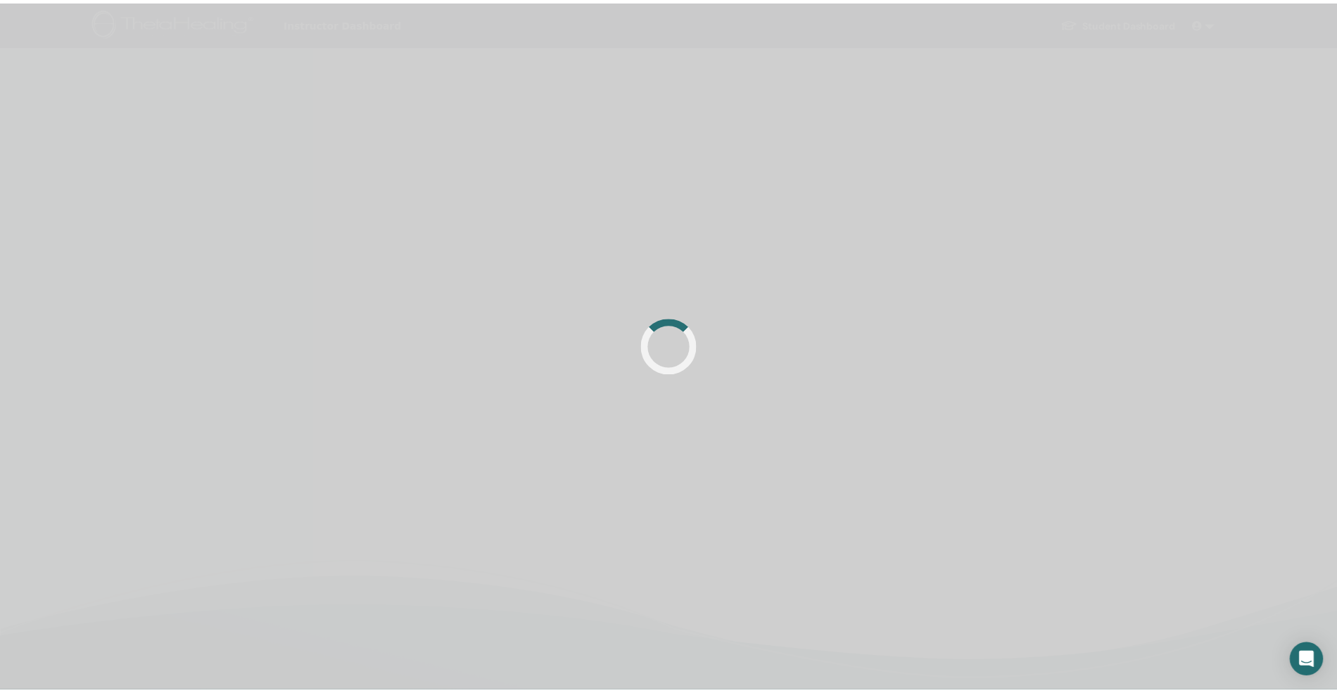
scroll to position [281, 0]
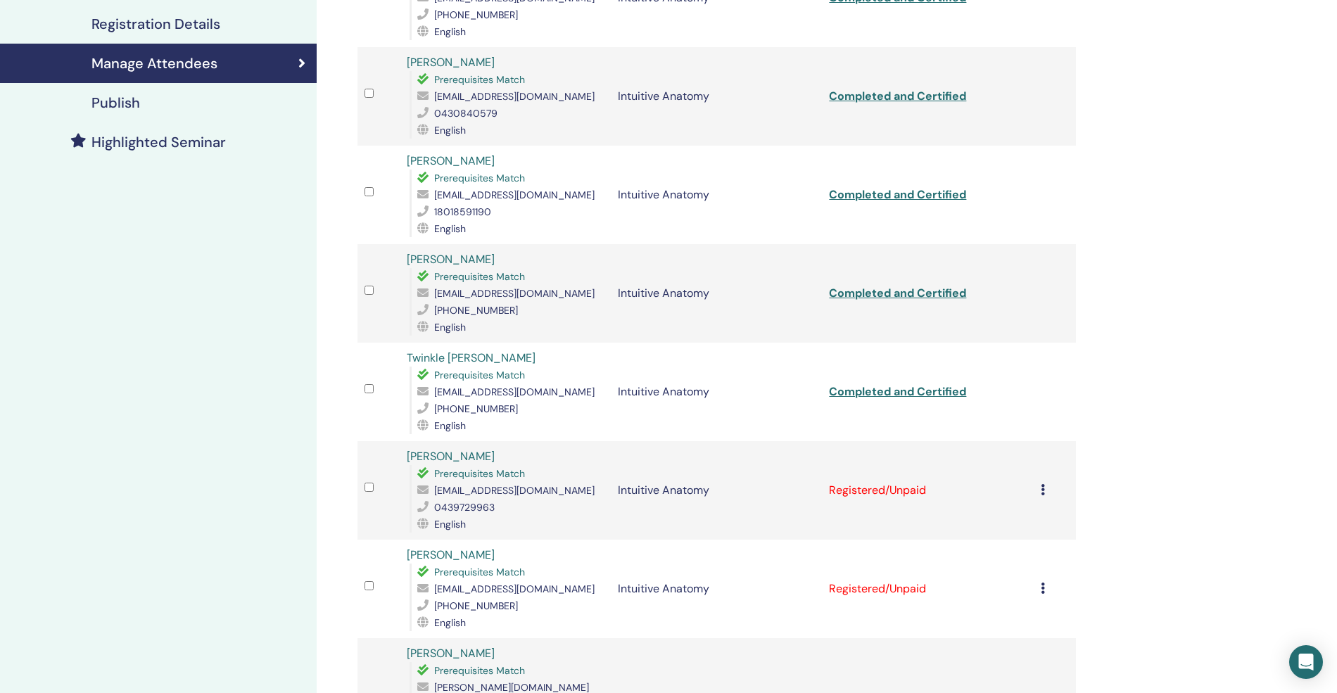
click at [1041, 488] on icon at bounding box center [1043, 489] width 4 height 11
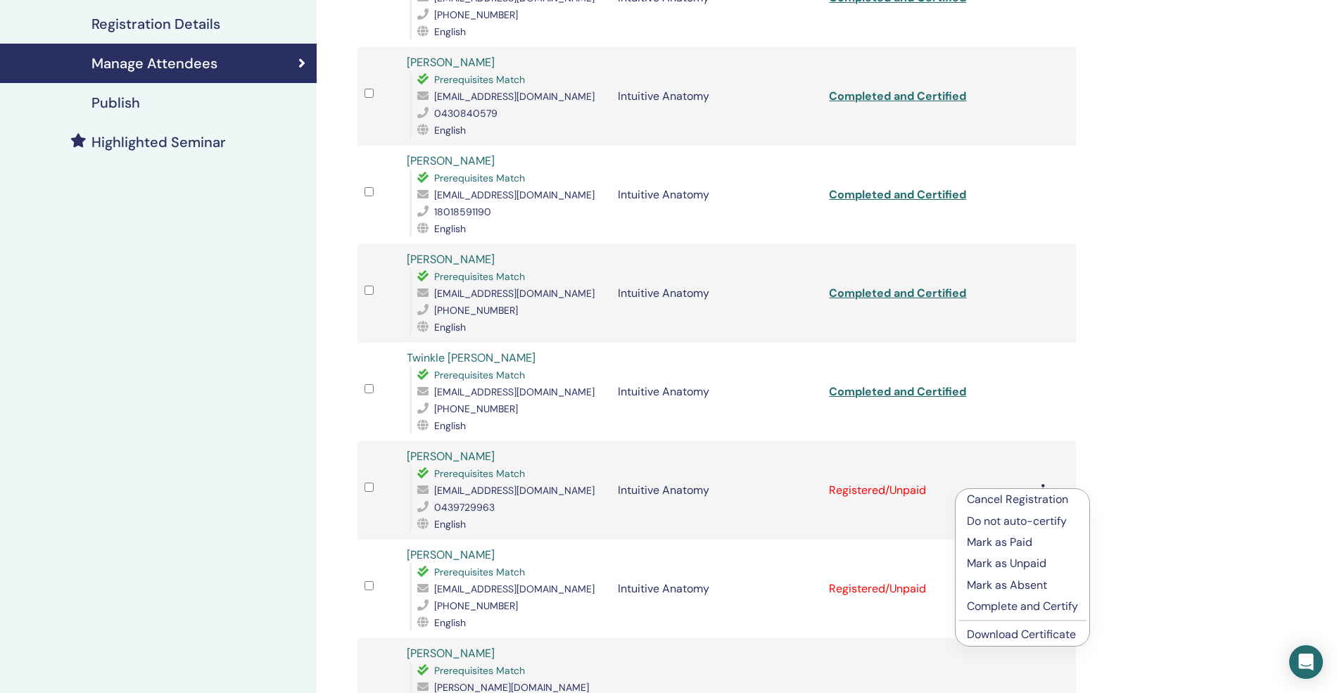
click at [1013, 601] on p "Complete and Certify" at bounding box center [1022, 606] width 111 height 17
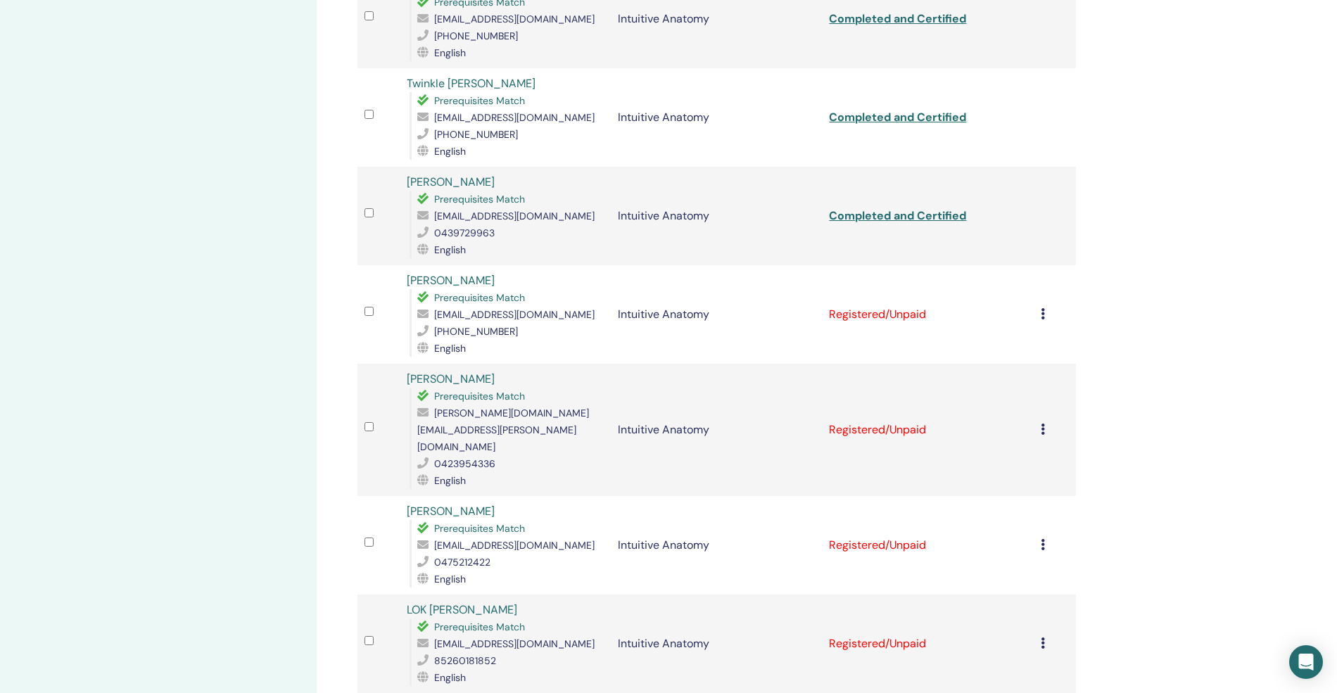
scroll to position [563, 0]
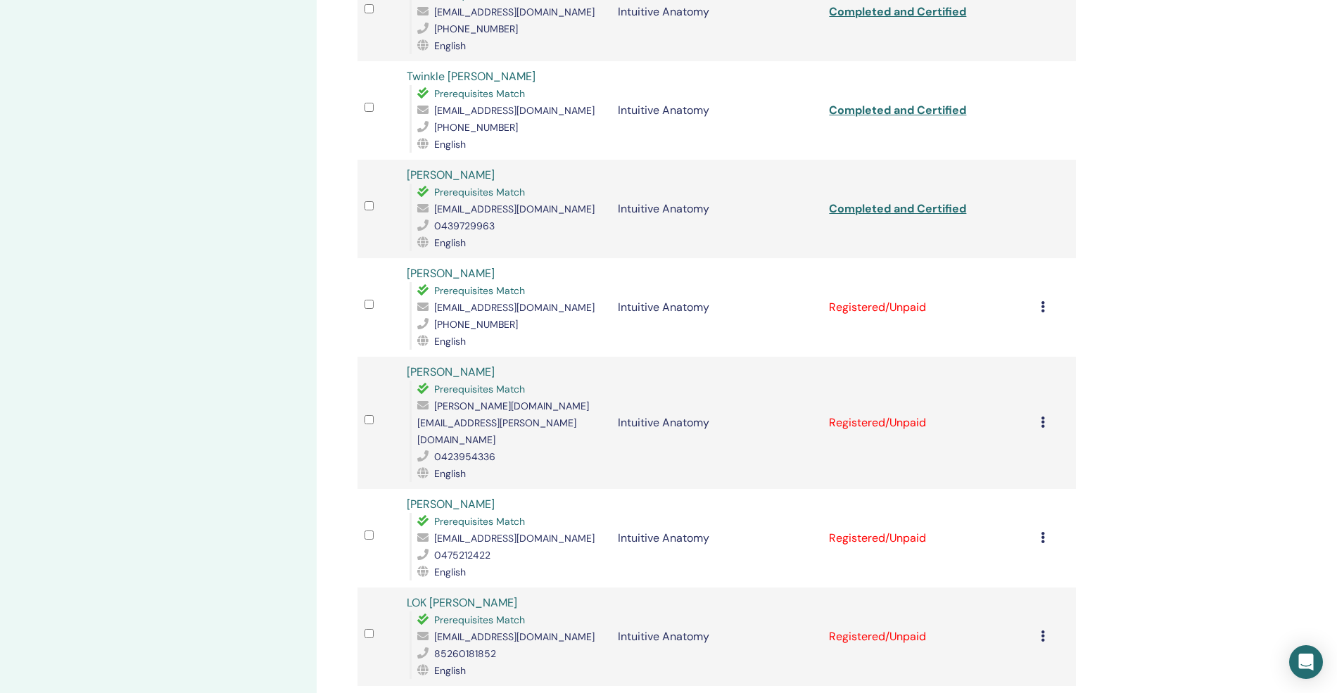
click at [1032, 303] on td "Registered/Unpaid" at bounding box center [927, 307] width 211 height 99
click at [1037, 305] on td "Cancel Registration Do not auto-certify Mark as Paid Mark as Unpaid Mark as Abs…" at bounding box center [1055, 307] width 42 height 99
click at [1044, 305] on icon at bounding box center [1043, 306] width 4 height 11
click at [1016, 418] on p "Complete and Certify" at bounding box center [1027, 422] width 111 height 17
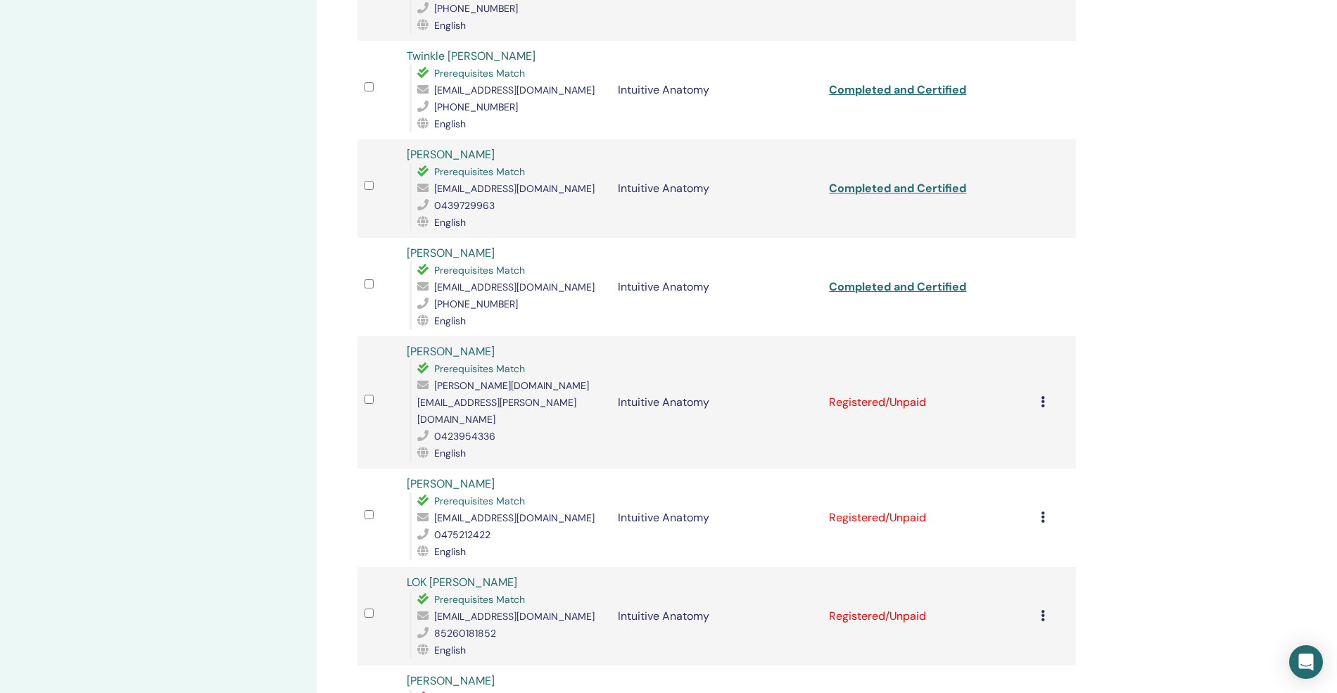
scroll to position [617, 0]
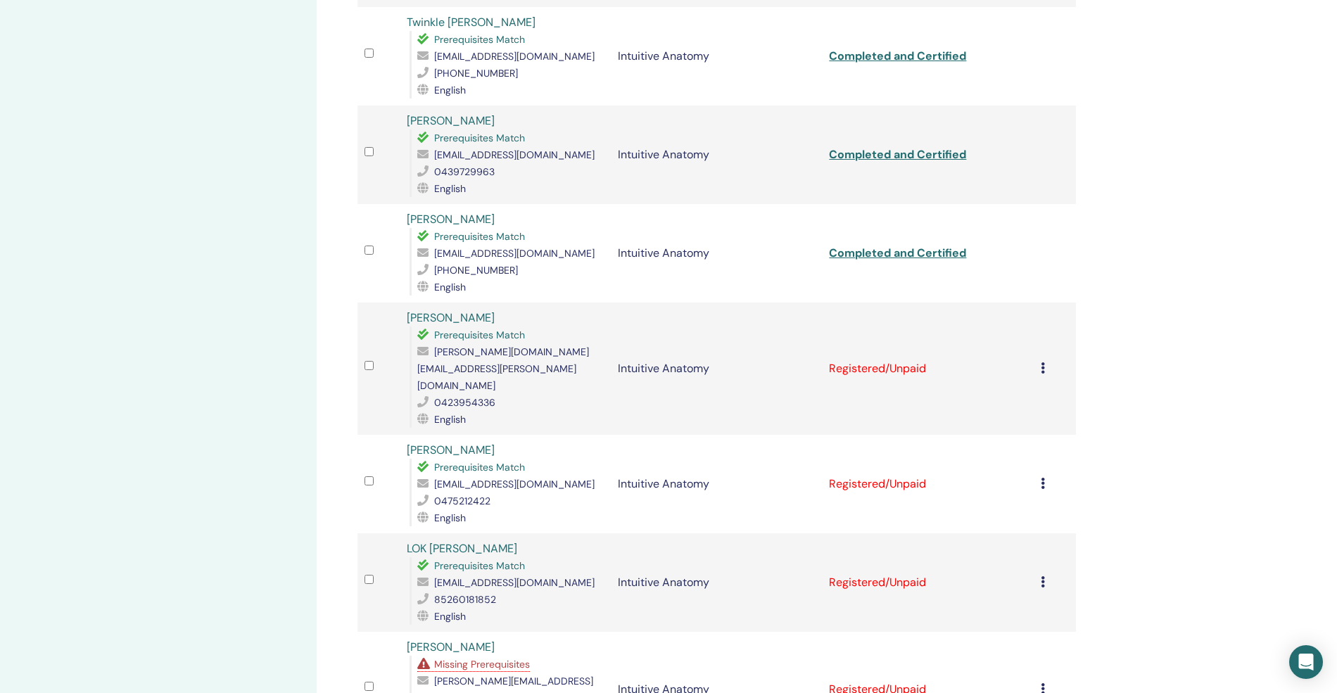
click at [1042, 360] on div "Cancel Registration Do not auto-certify Mark as Paid Mark as Unpaid Mark as Abs…" at bounding box center [1055, 368] width 28 height 17
click at [1012, 463] on p "Complete and Certify" at bounding box center [1025, 461] width 111 height 17
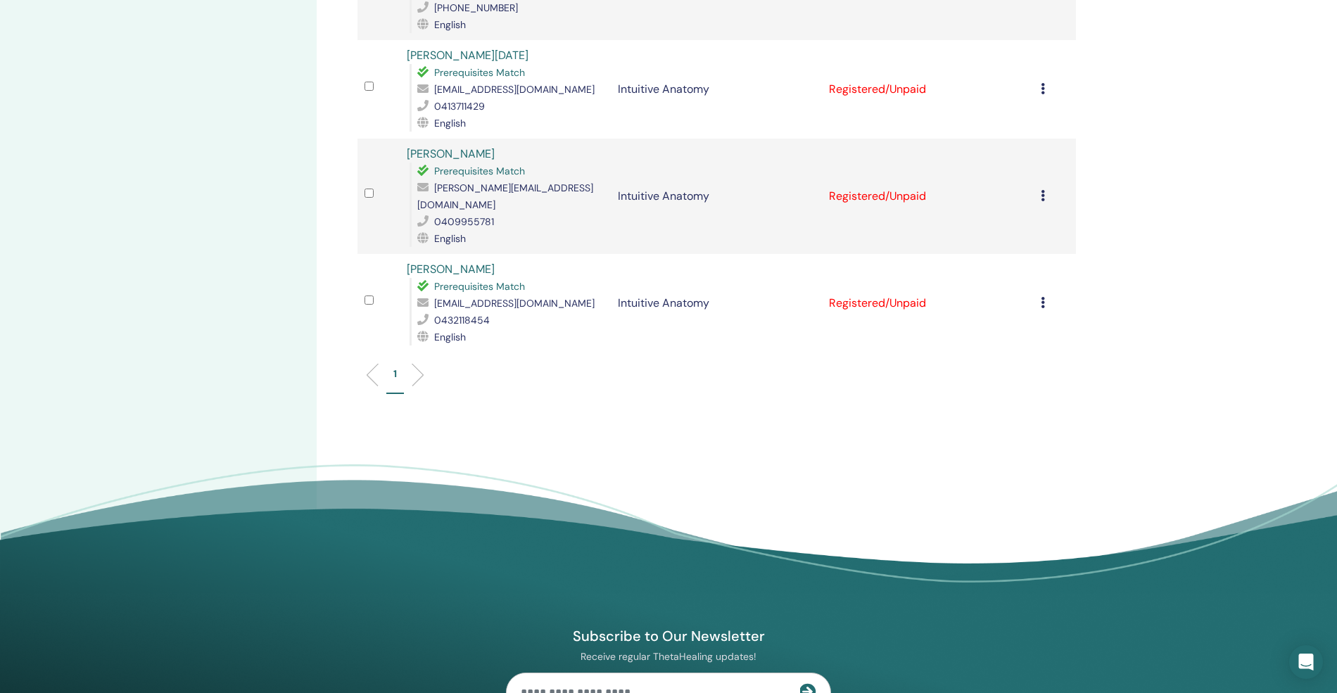
scroll to position [1816, 0]
click at [1046, 296] on div "Cancel Registration Do not auto-certify Mark as Paid Mark as Unpaid Mark as Abs…" at bounding box center [1055, 304] width 28 height 17
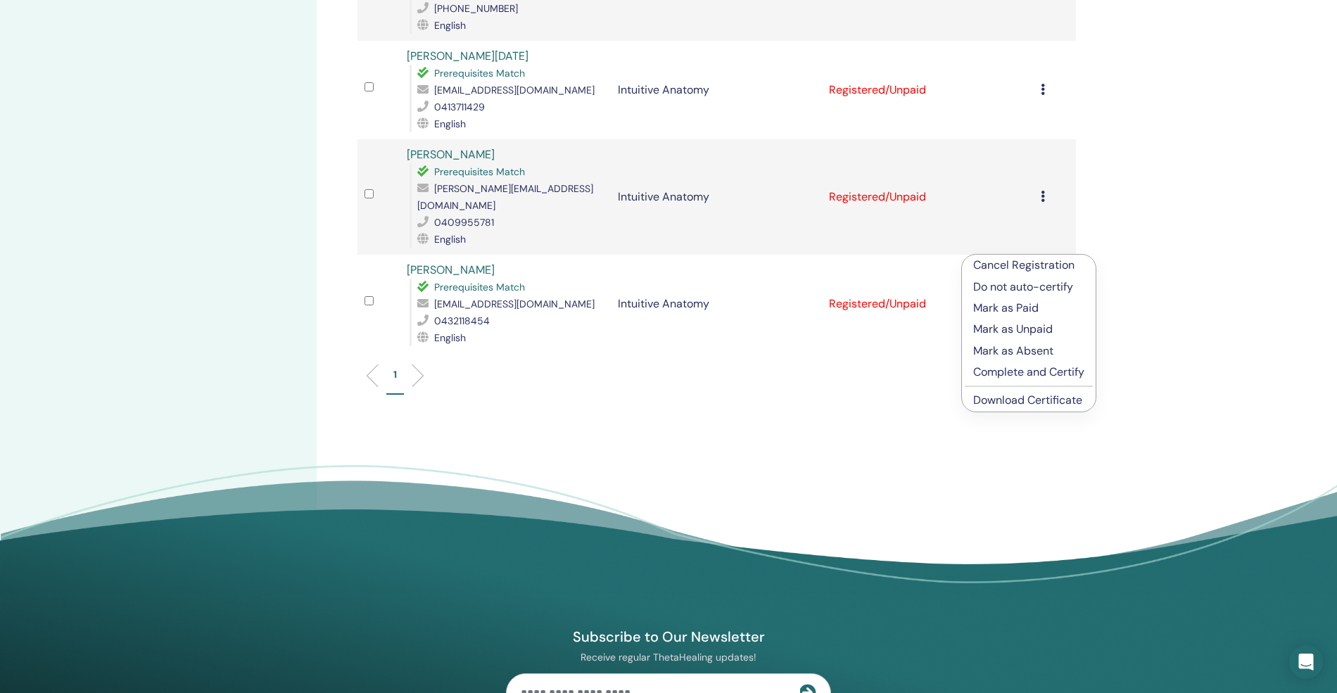
click at [1008, 369] on p "Complete and Certify" at bounding box center [1028, 372] width 111 height 17
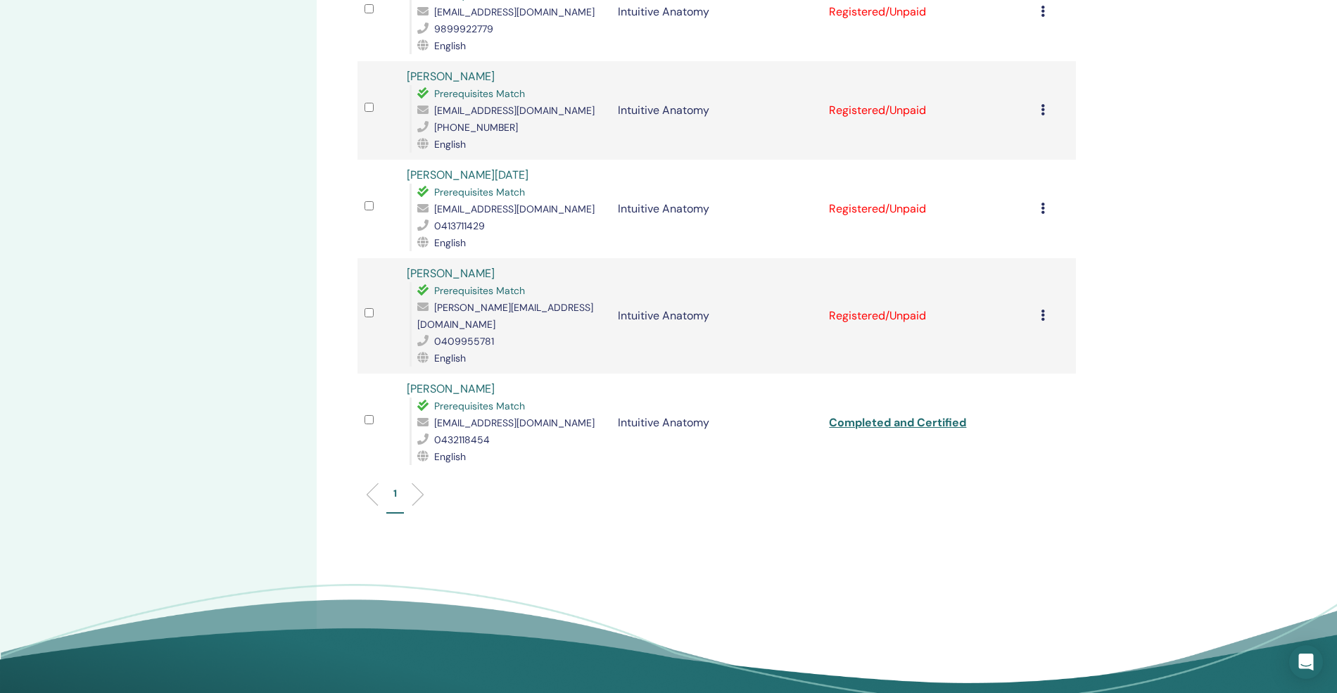
scroll to position [1743, 0]
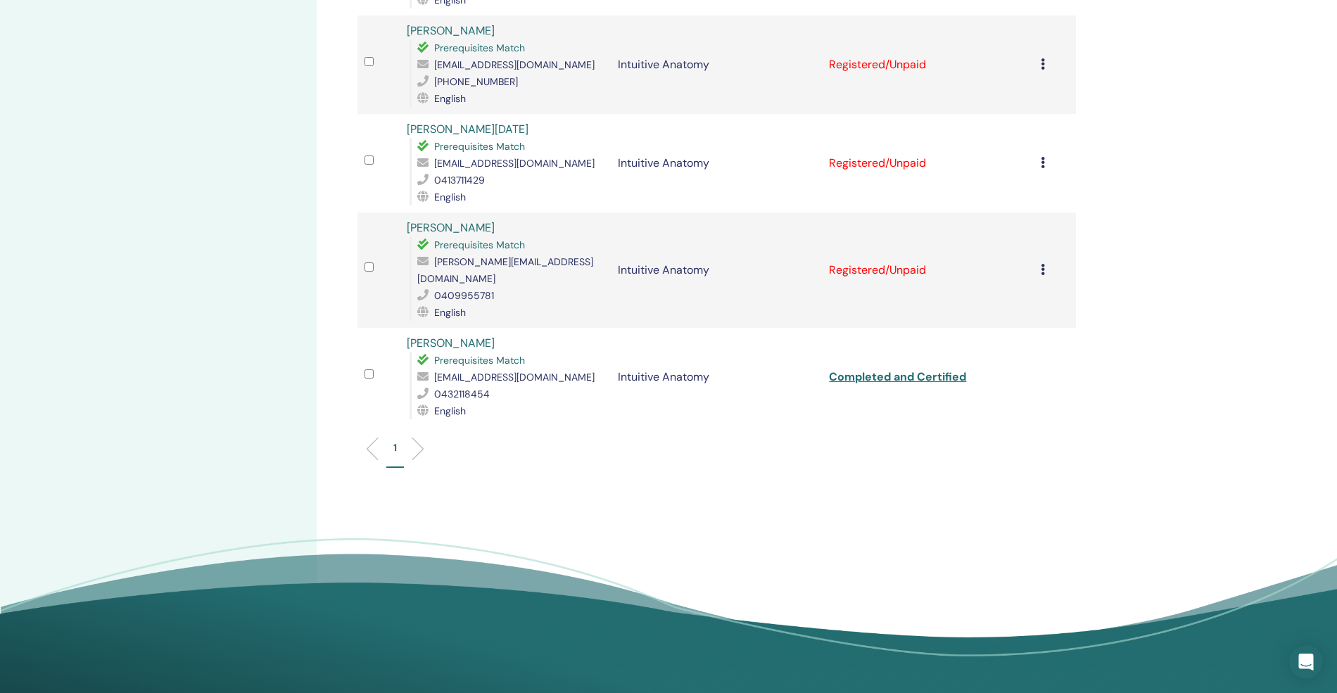
click at [1043, 264] on icon at bounding box center [1043, 269] width 4 height 11
click at [1017, 341] on p "Complete and Certify" at bounding box center [1025, 337] width 111 height 17
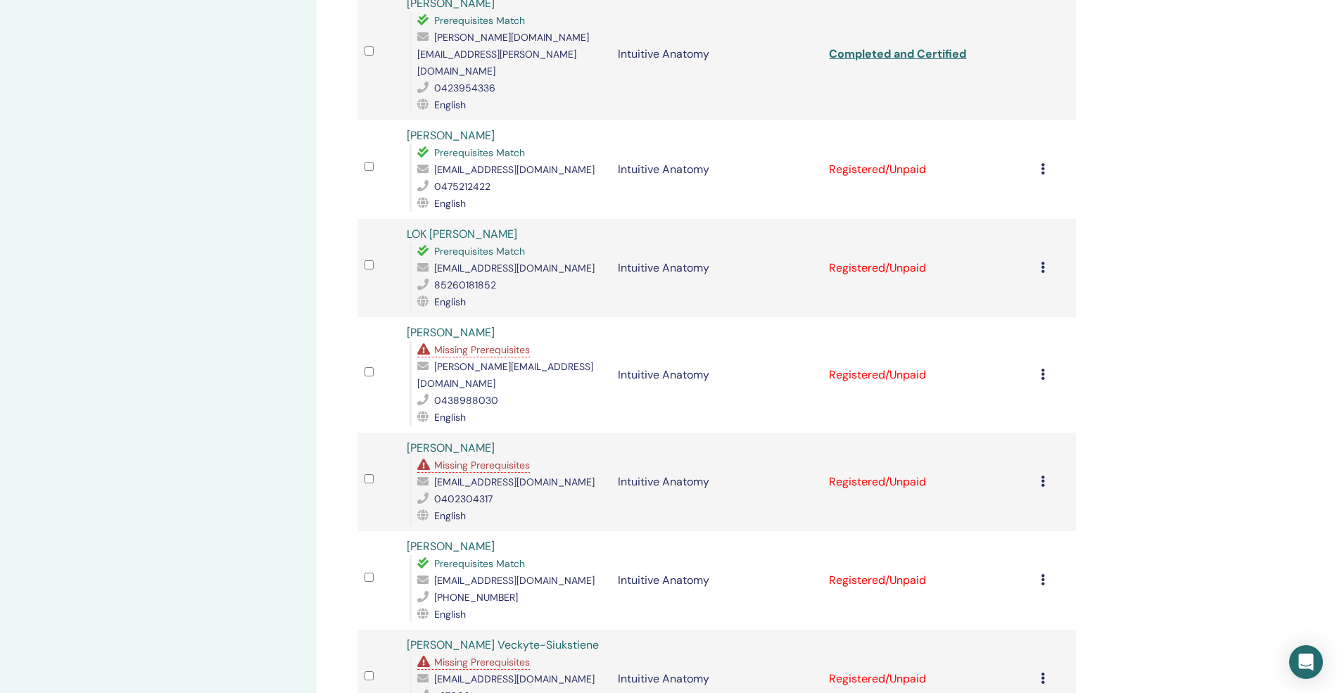
scroll to position [899, 0]
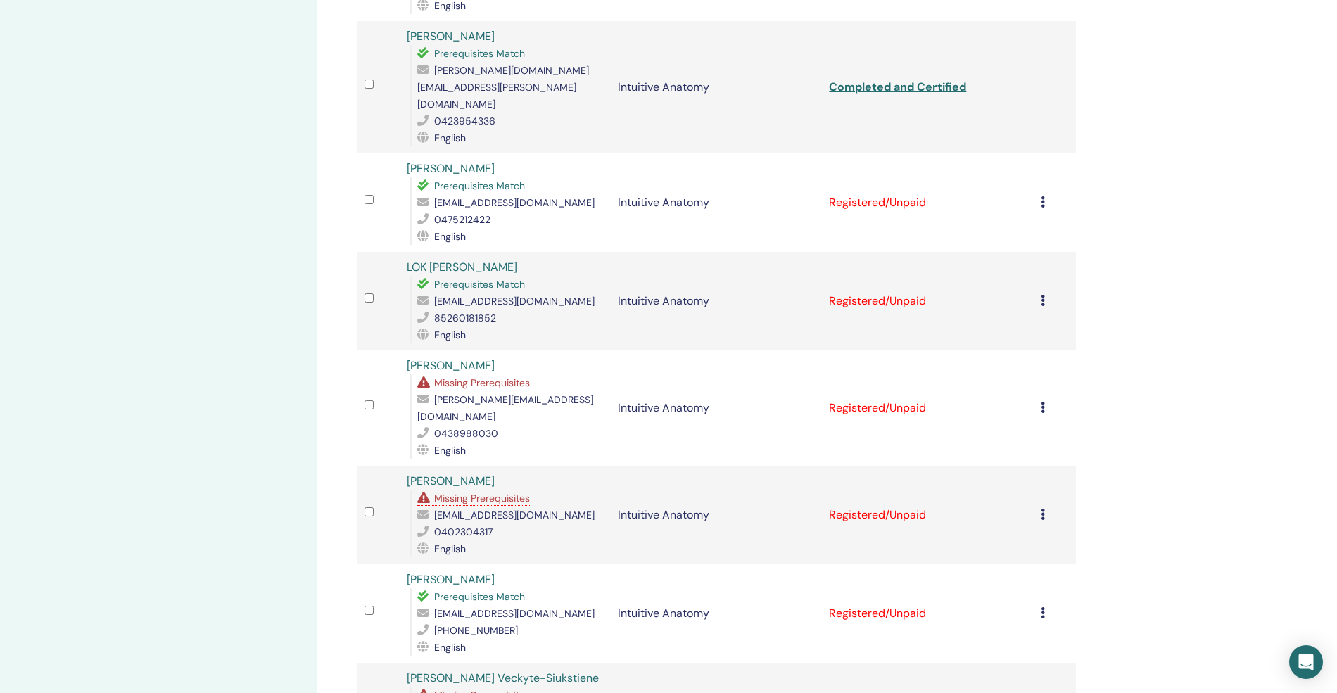
click at [1041, 196] on icon at bounding box center [1043, 201] width 4 height 11
click at [1032, 274] on p "Complete and Certify" at bounding box center [1024, 282] width 111 height 17
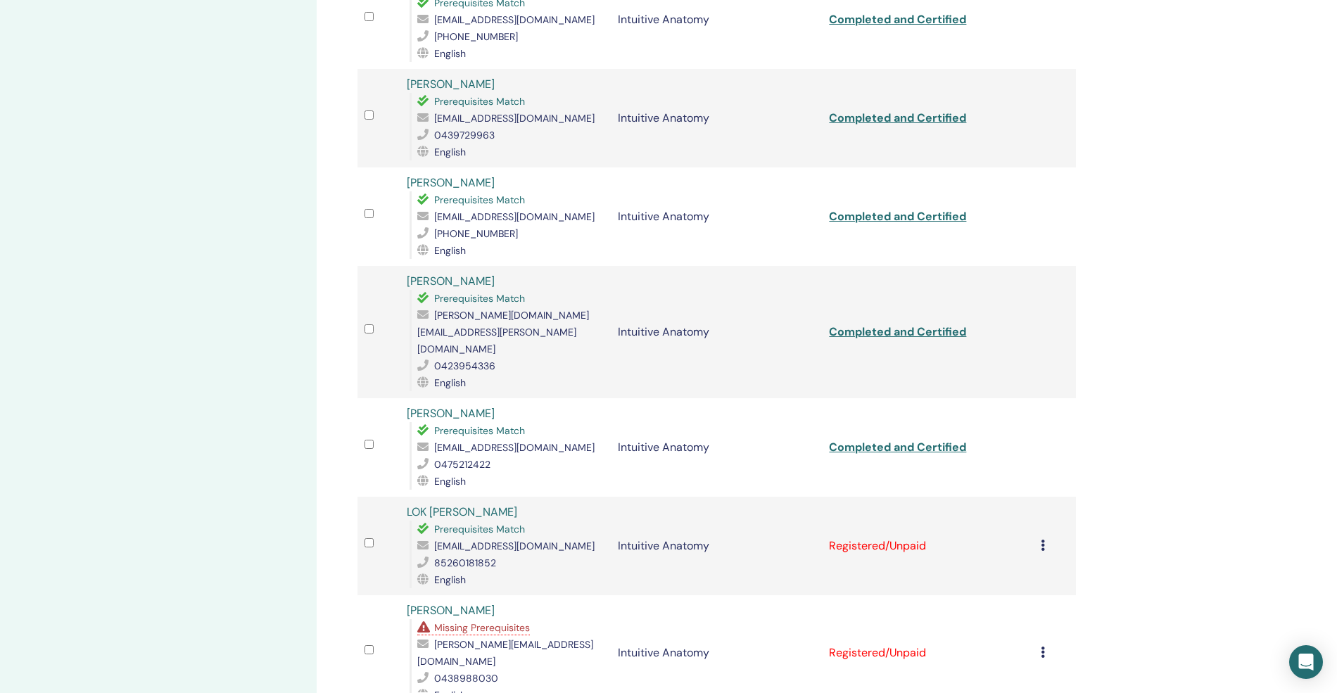
scroll to position [992, 0]
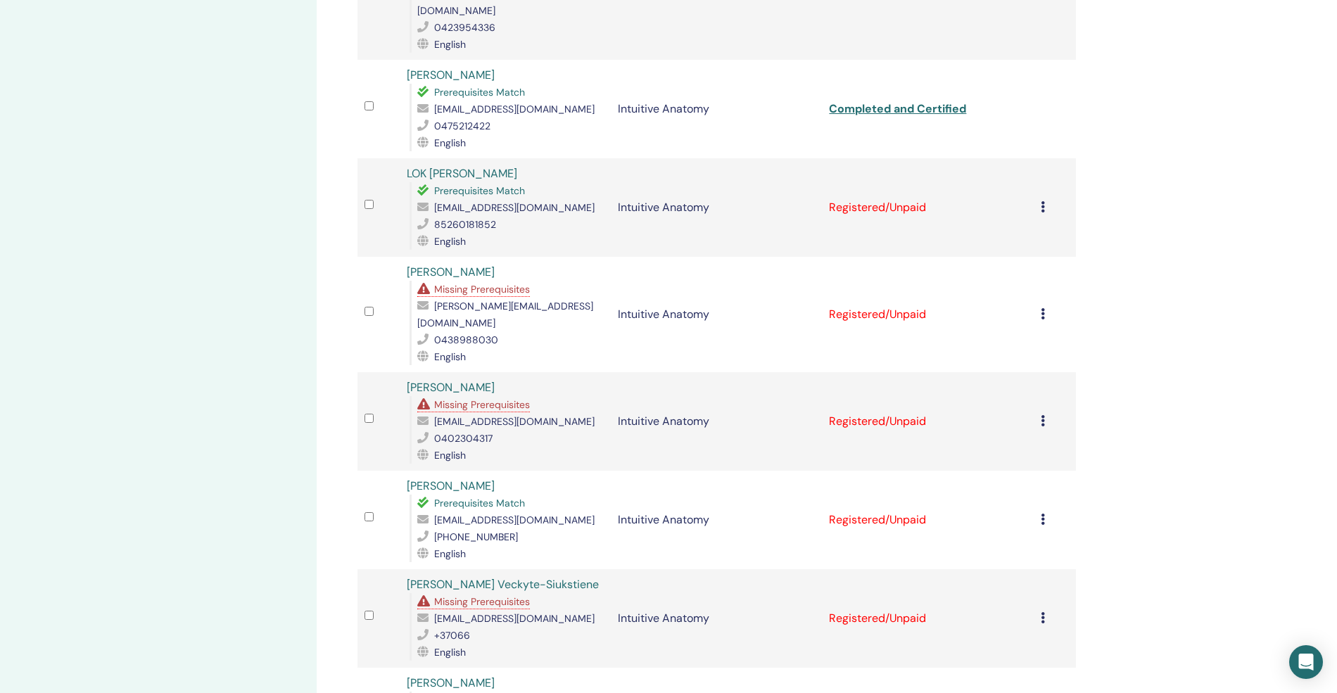
click at [1037, 170] on td "Cancel Registration Do not auto-certify Mark as Paid Mark as Unpaid Mark as Abs…" at bounding box center [1055, 207] width 42 height 99
click at [1041, 201] on icon at bounding box center [1043, 206] width 4 height 11
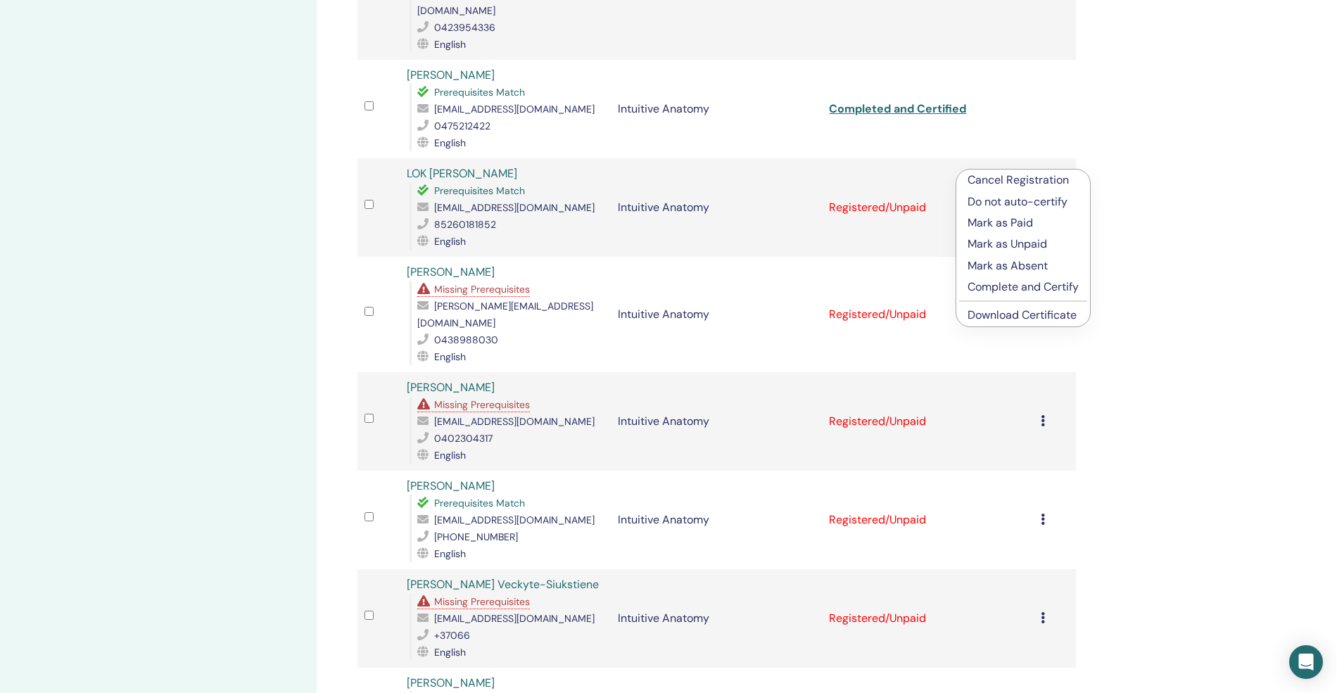
click at [1009, 286] on p "Complete and Certify" at bounding box center [1023, 287] width 111 height 17
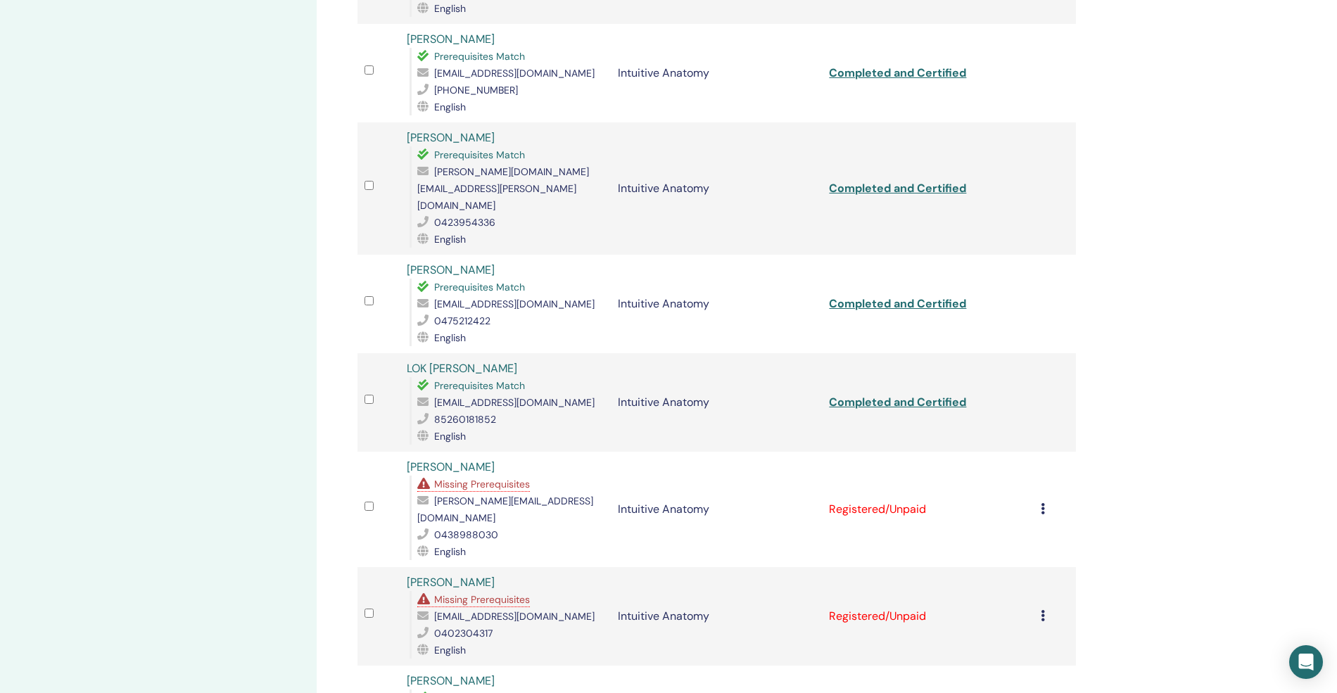
scroll to position [805, 0]
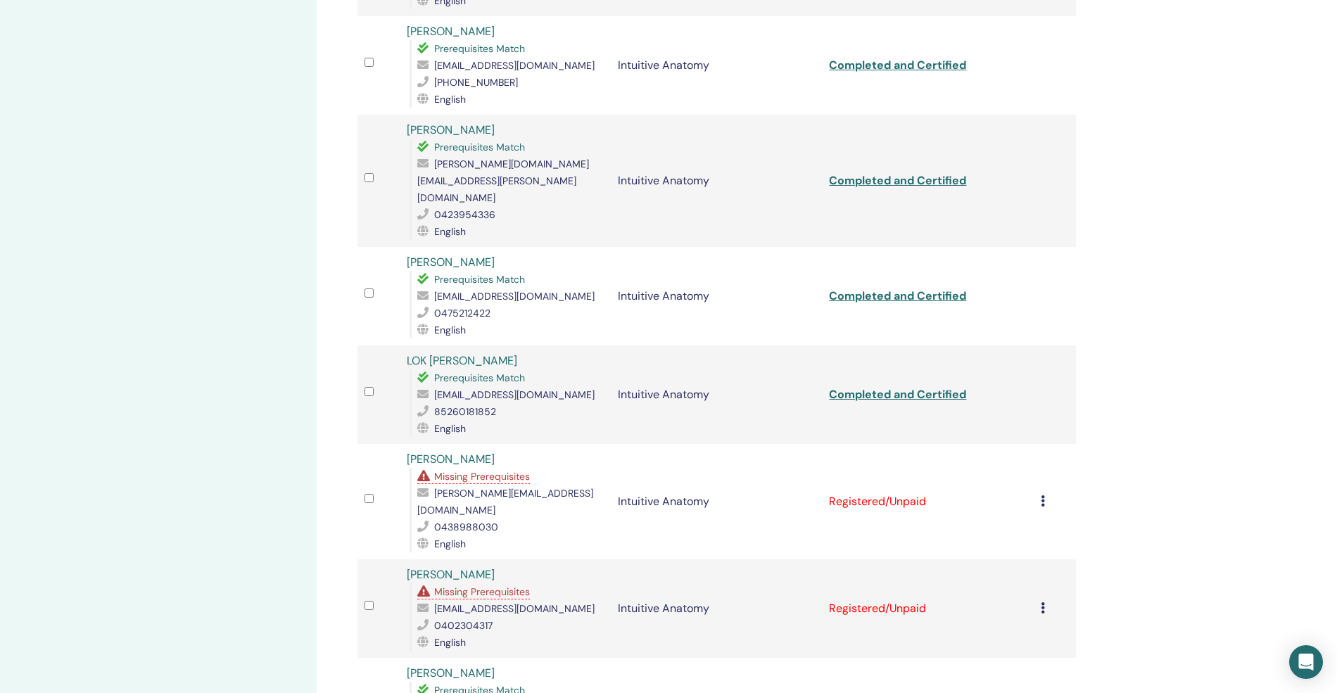
click at [1044, 495] on icon at bounding box center [1043, 500] width 4 height 11
click at [1031, 566] on p "Complete and Certify" at bounding box center [1027, 572] width 111 height 17
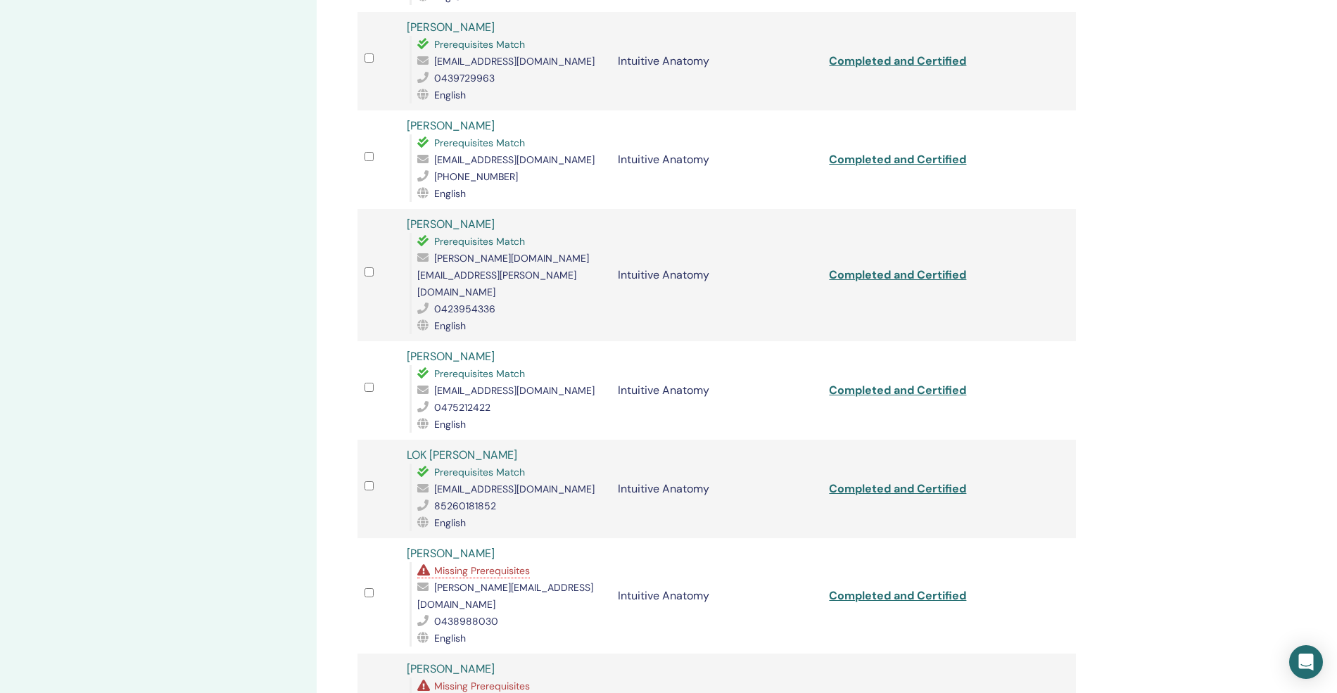
scroll to position [992, 0]
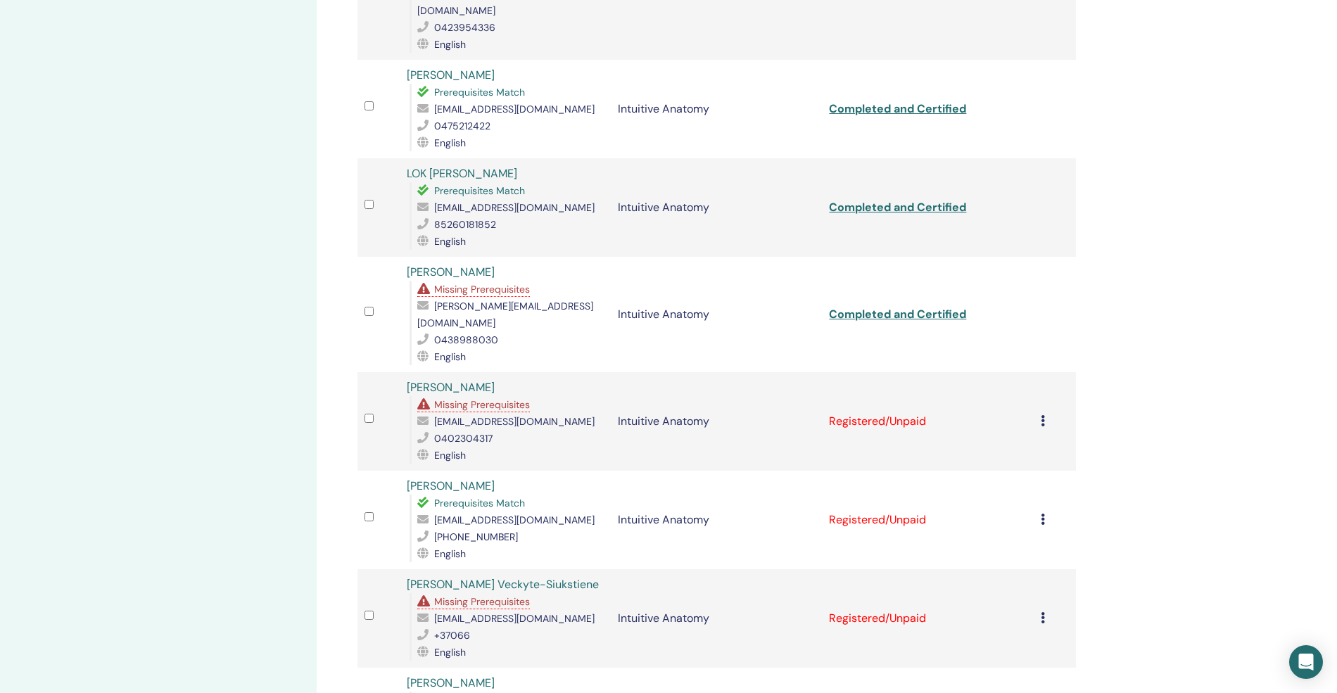
click at [1041, 415] on icon at bounding box center [1043, 420] width 4 height 11
click at [1025, 482] on p "Complete and Certify" at bounding box center [1023, 485] width 111 height 17
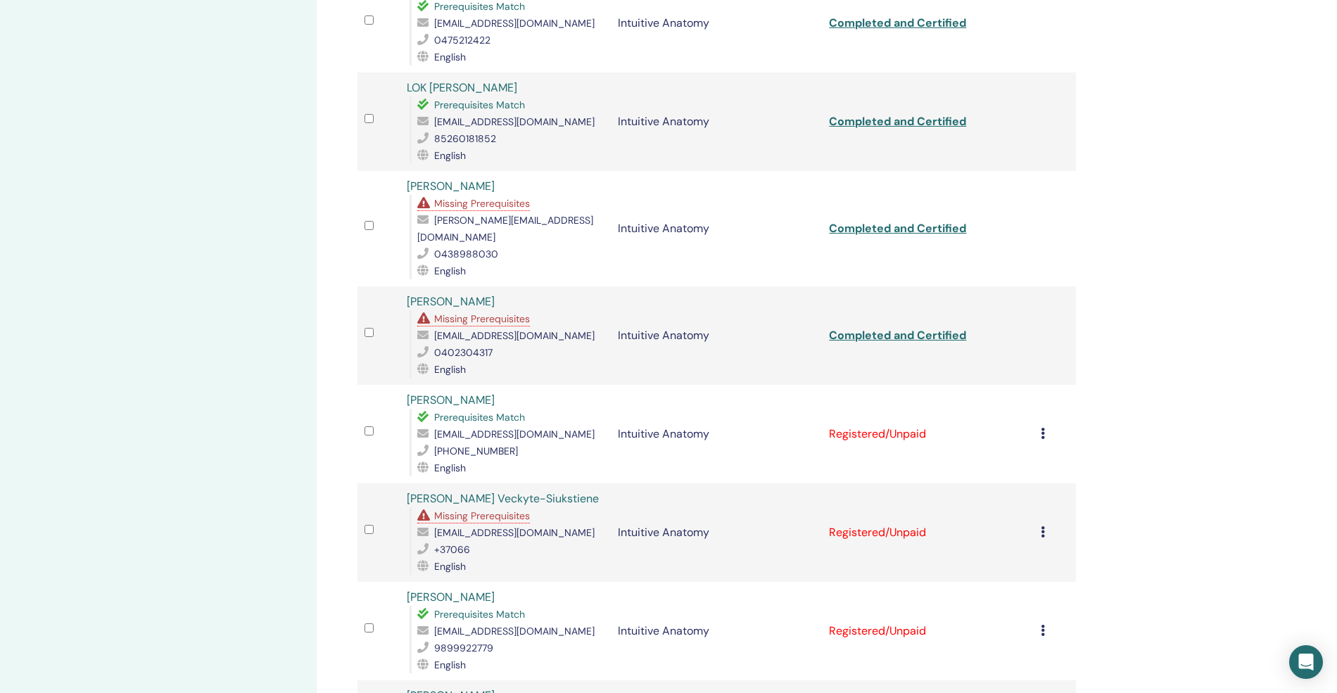
scroll to position [1086, 0]
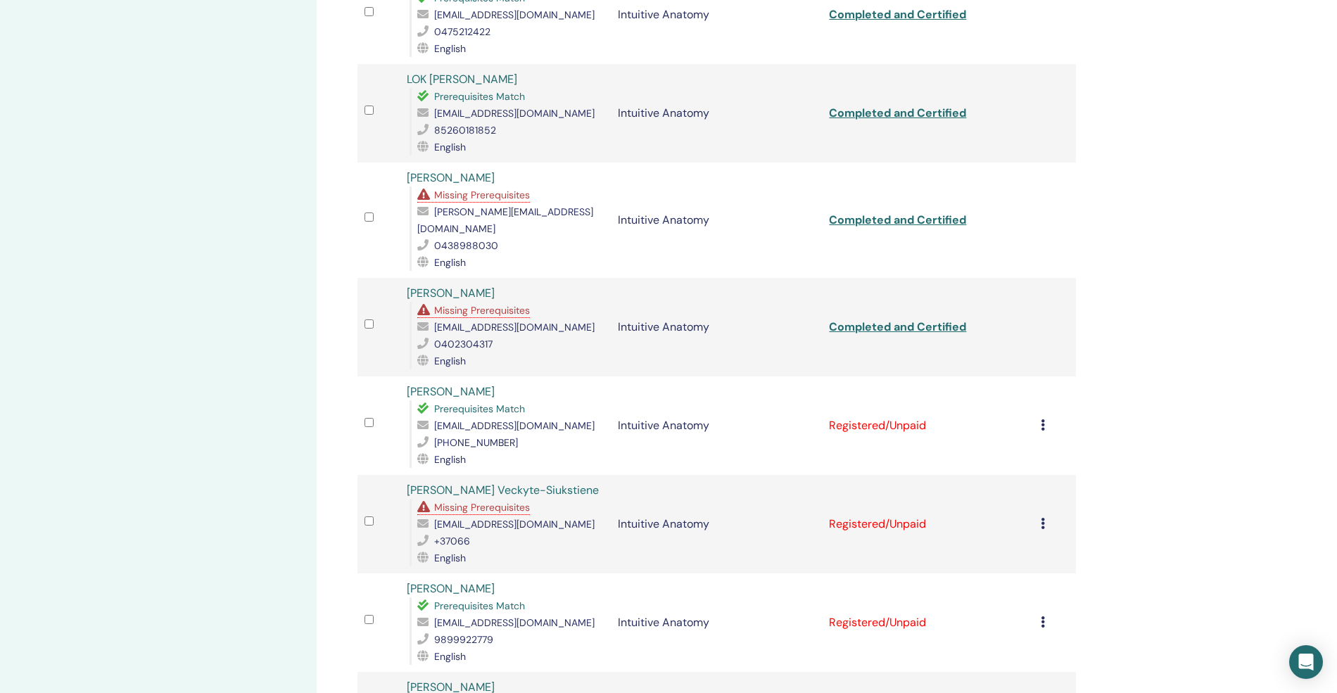
click at [1034, 376] on td "Cancel Registration Do not auto-certify Mark as Paid Mark as Unpaid Mark as Abs…" at bounding box center [1055, 425] width 42 height 99
click at [1037, 376] on td "Cancel Registration Do not auto-certify Mark as Paid Mark as Unpaid Mark as Abs…" at bounding box center [1055, 425] width 42 height 99
click at [1044, 419] on icon at bounding box center [1043, 424] width 4 height 11
click at [1039, 484] on p "Complete and Certify" at bounding box center [1027, 488] width 111 height 17
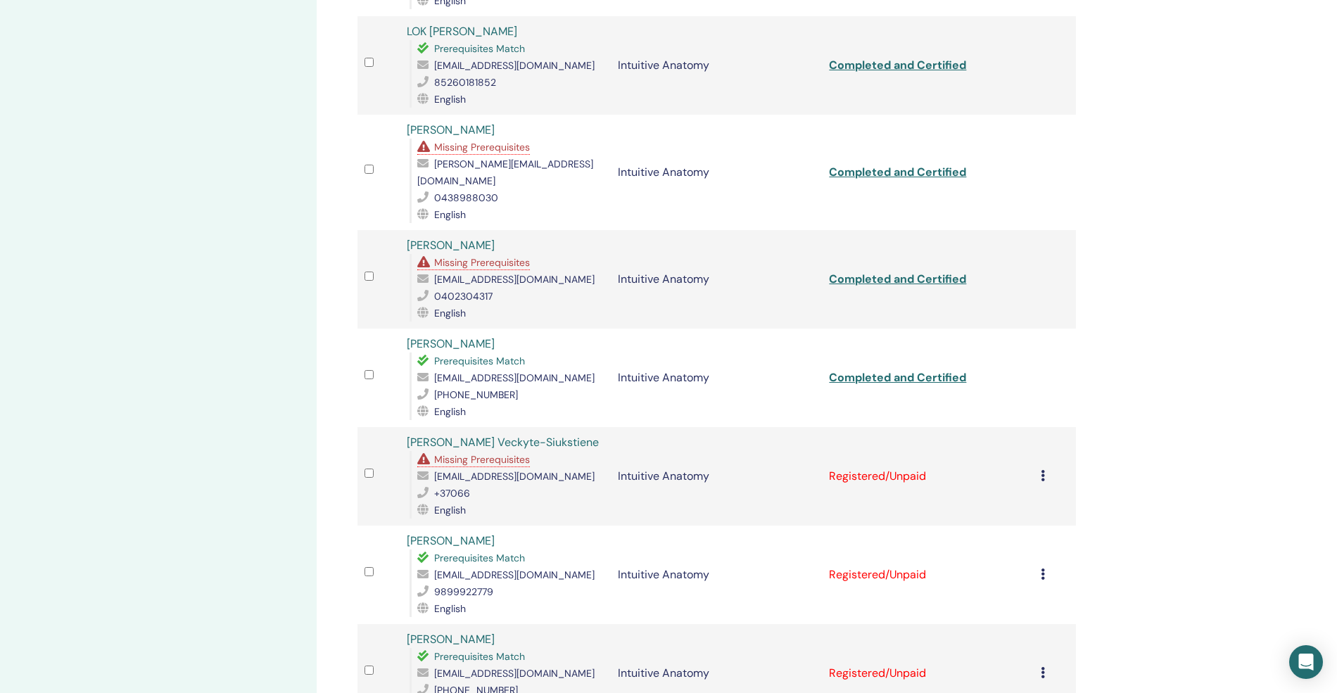
scroll to position [1274, 0]
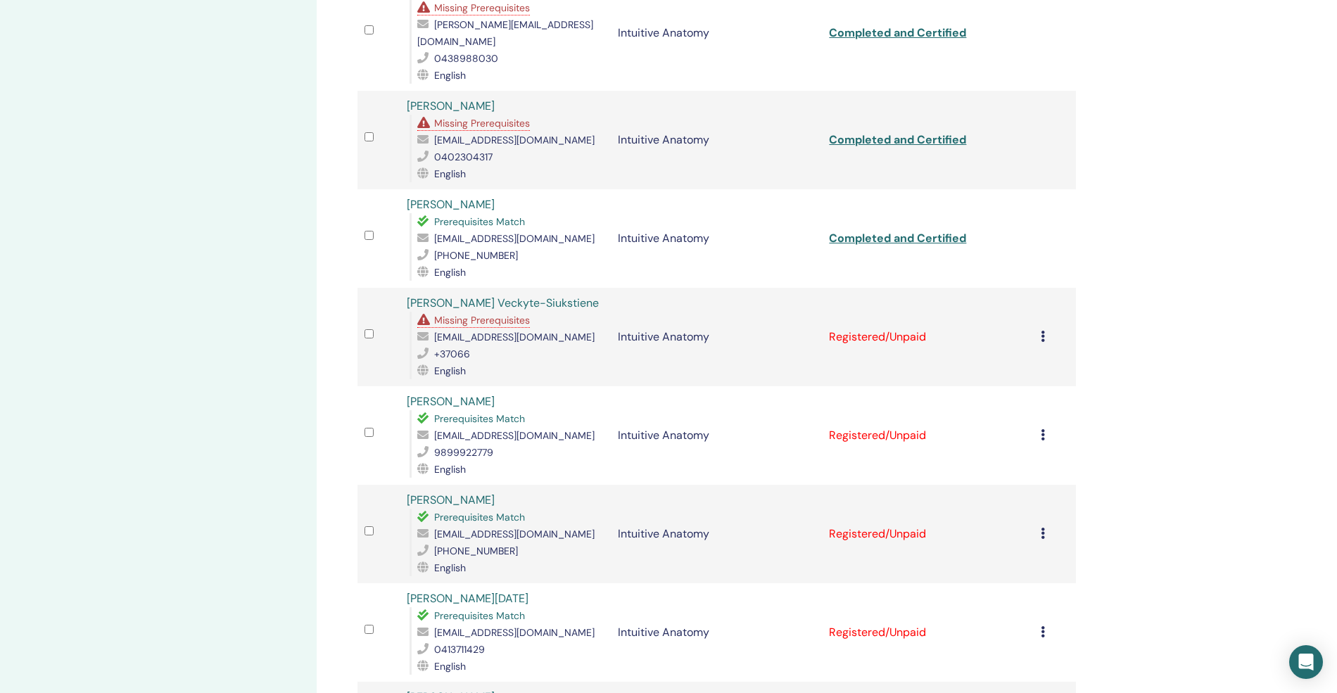
click at [1046, 329] on div "Cancel Registration Do not auto-certify Mark as Paid Mark as Unpaid Mark as Abs…" at bounding box center [1055, 337] width 28 height 17
click at [1039, 400] on p "Complete and Certify" at bounding box center [1028, 404] width 111 height 17
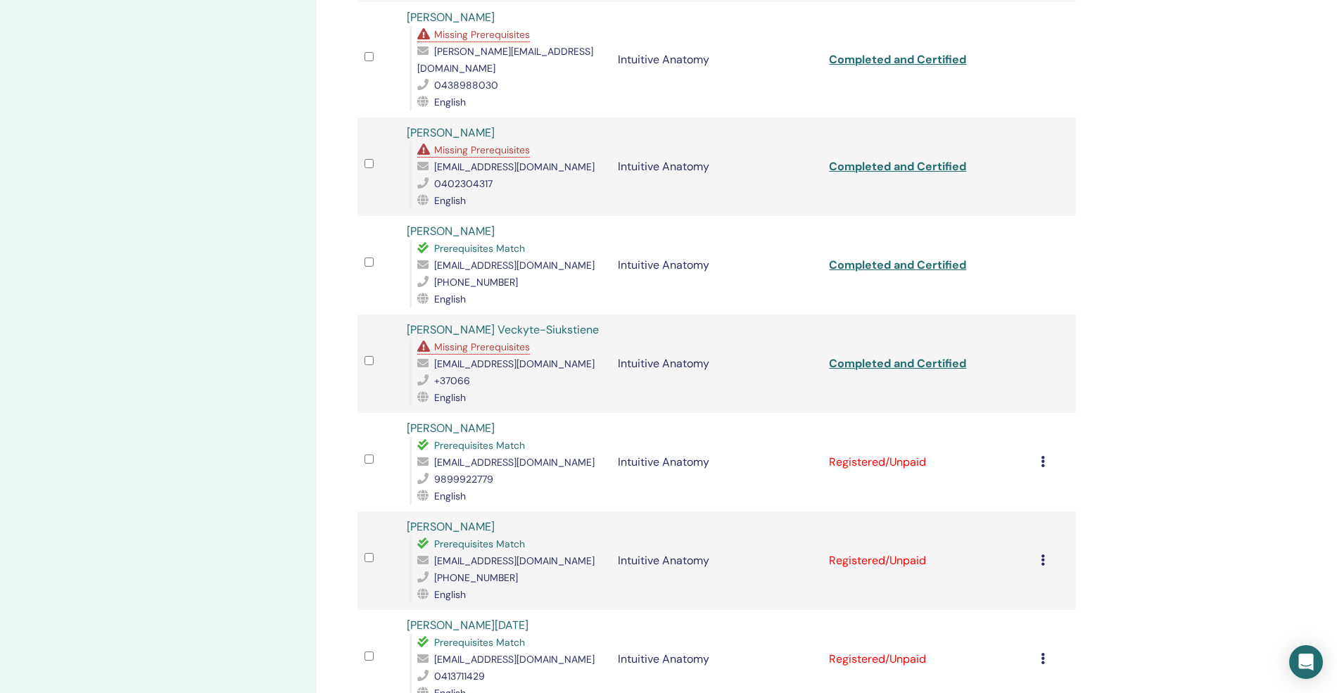
scroll to position [1555, 0]
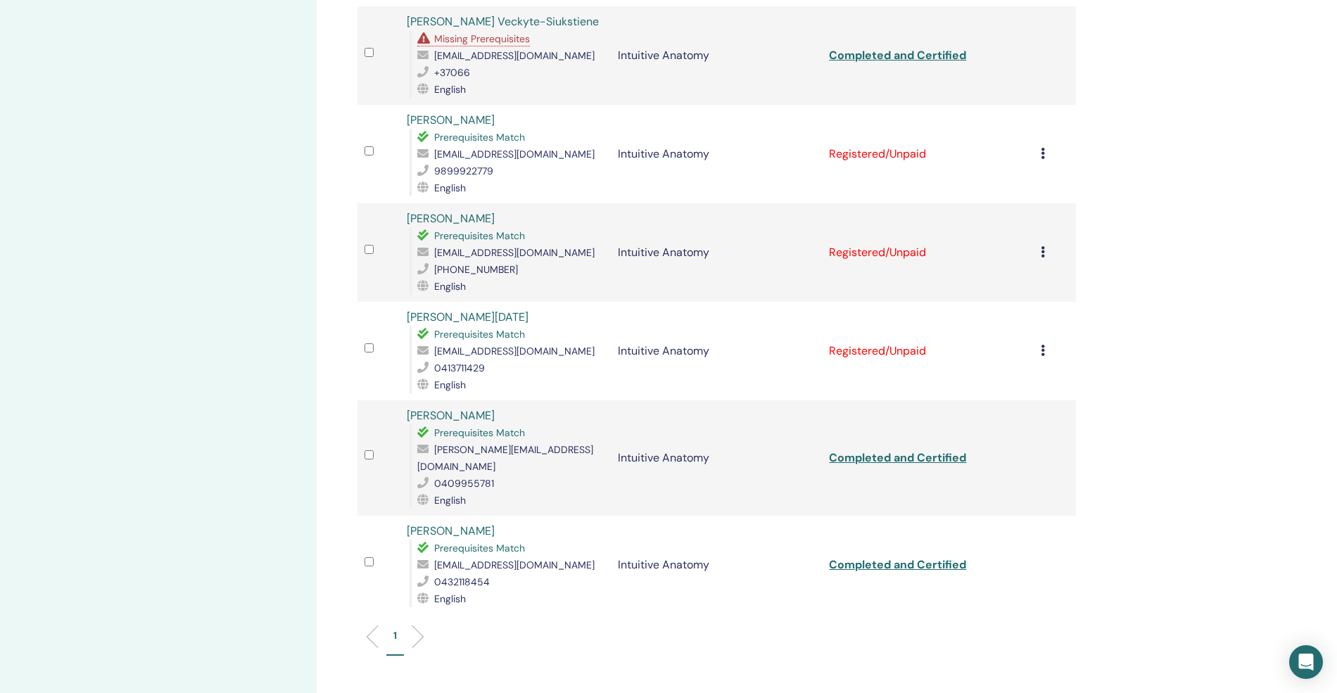
click at [1041, 148] on icon at bounding box center [1043, 153] width 4 height 11
click at [1047, 220] on p "Complete and Certify" at bounding box center [1022, 224] width 111 height 17
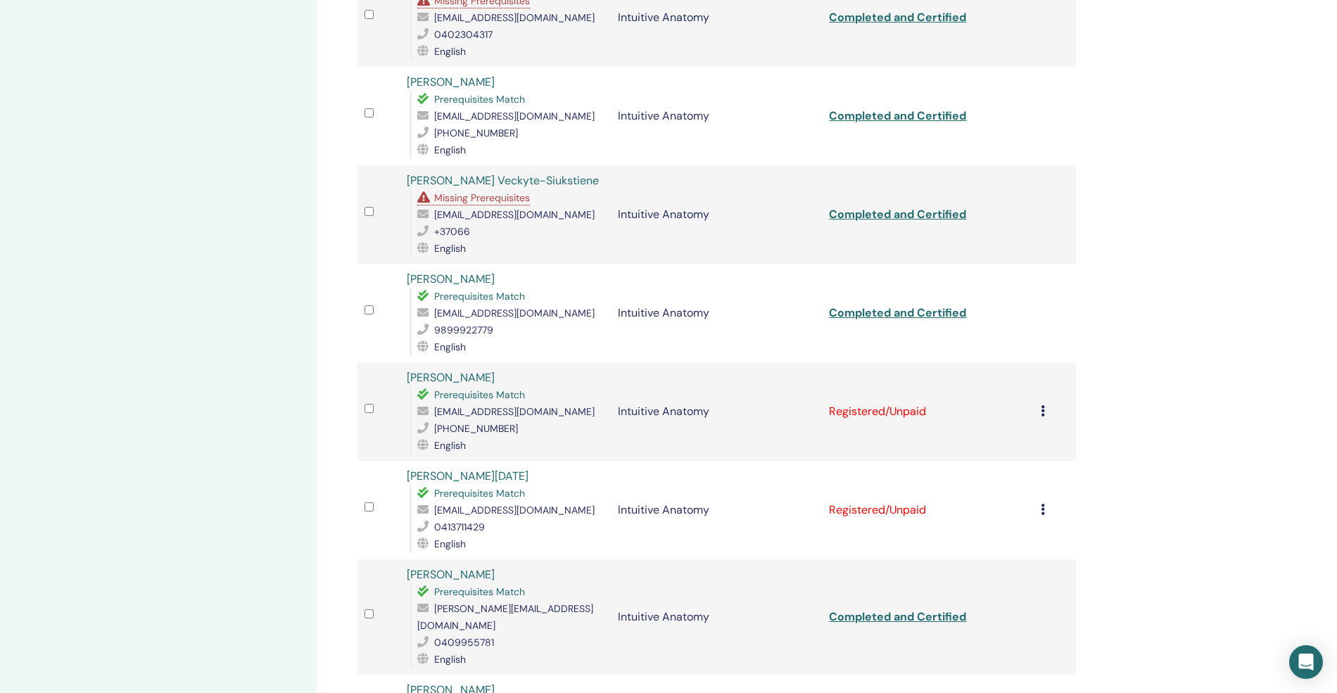
scroll to position [1407, 0]
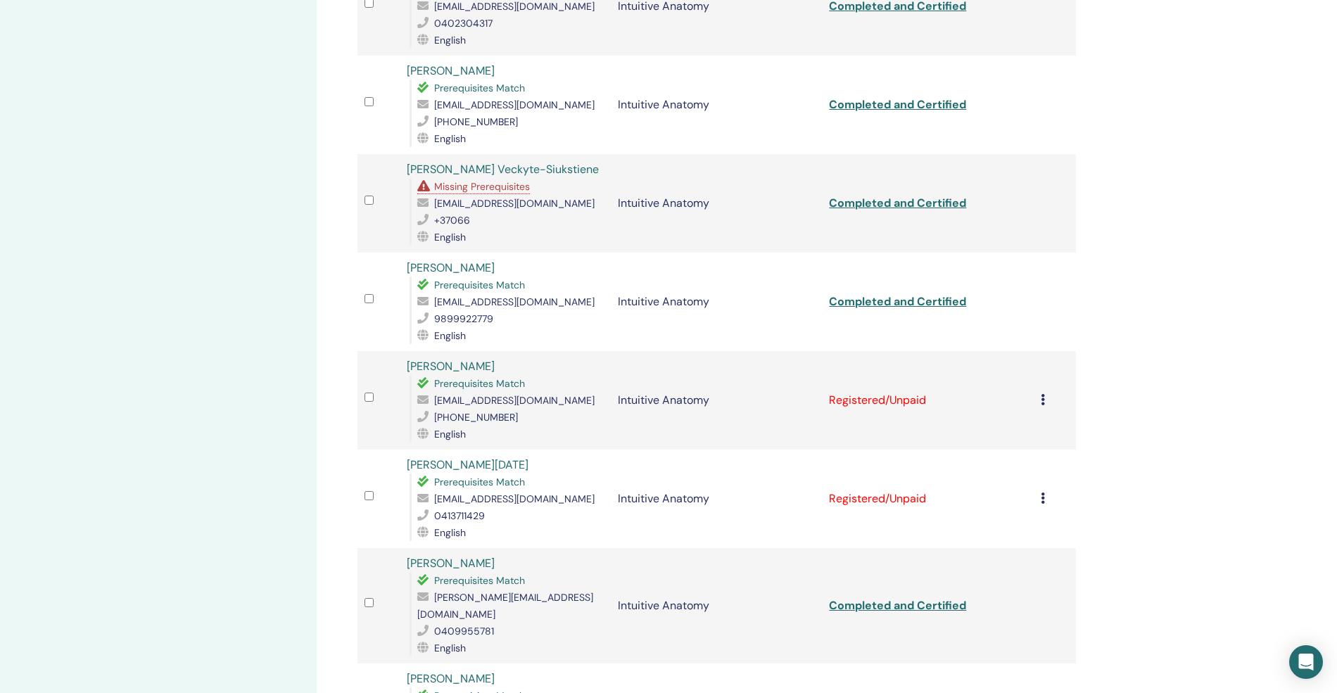
click at [1042, 394] on icon at bounding box center [1043, 399] width 4 height 11
click at [1016, 464] on p "Complete and Certify" at bounding box center [1025, 470] width 111 height 17
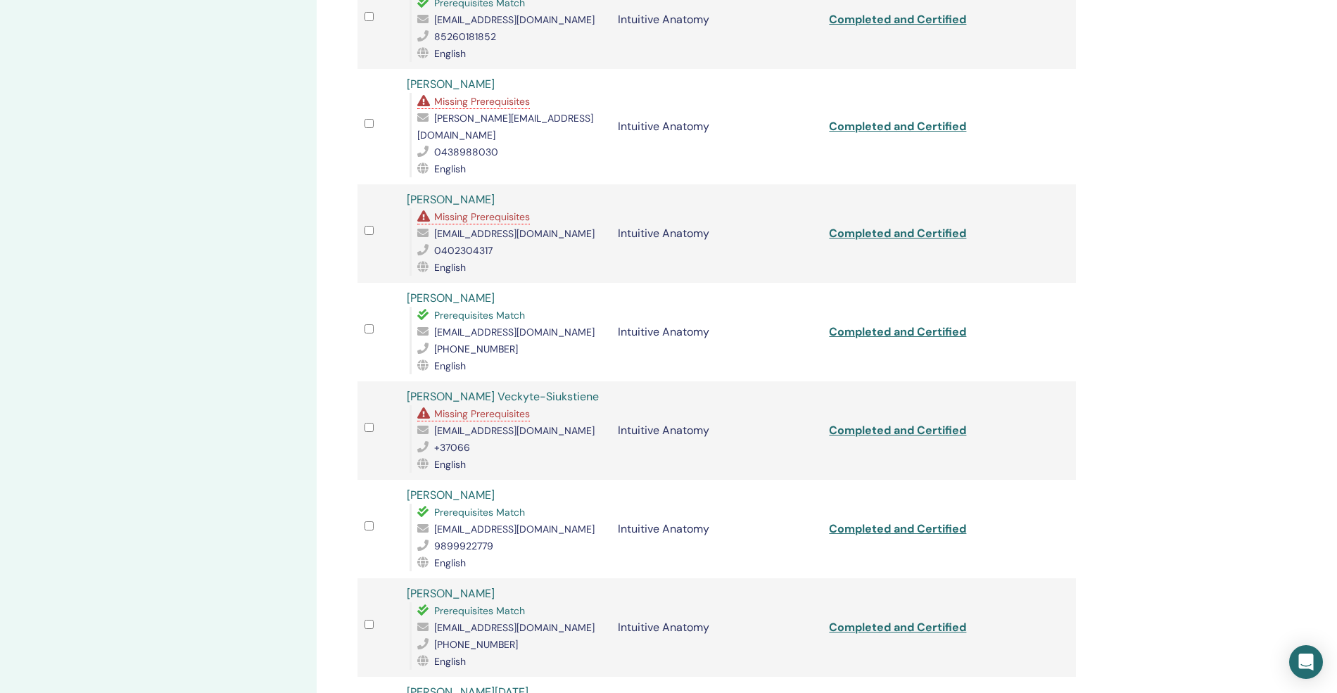
scroll to position [1555, 0]
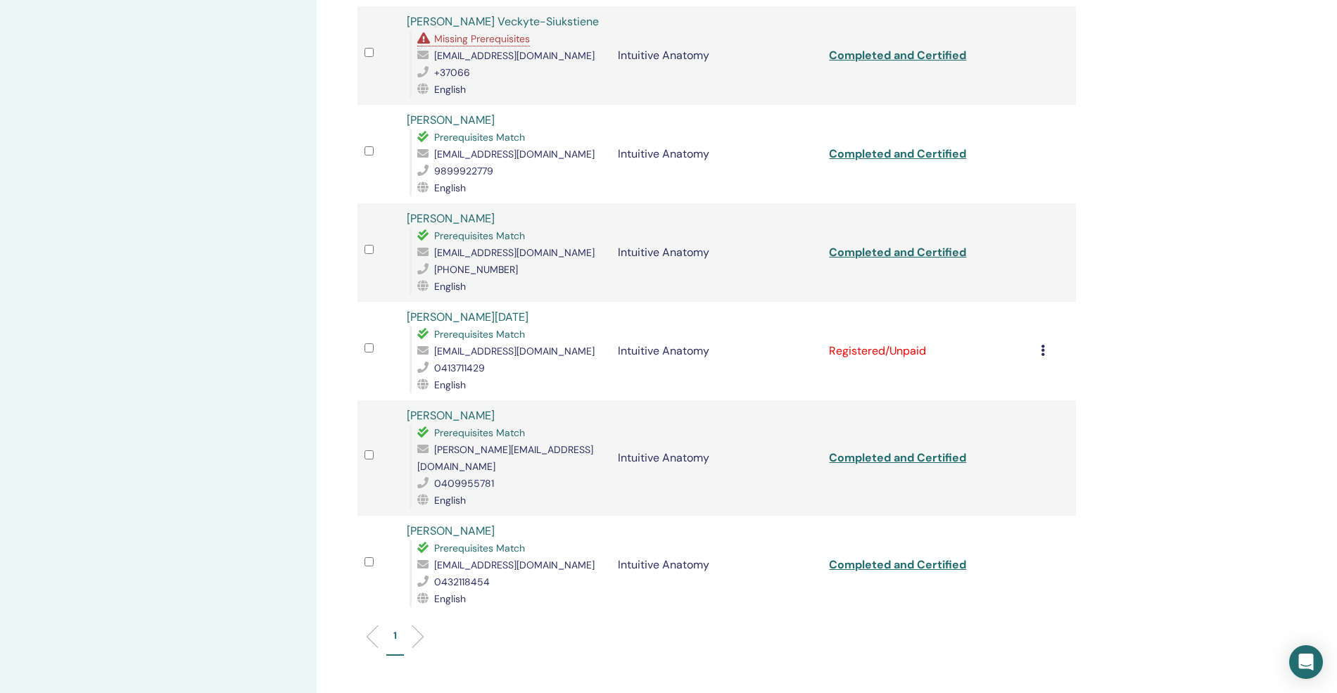
click at [1041, 345] on icon at bounding box center [1043, 350] width 4 height 11
click at [1016, 414] on p "Complete and Certify" at bounding box center [1022, 418] width 111 height 17
